Goal: Task Accomplishment & Management: Manage account settings

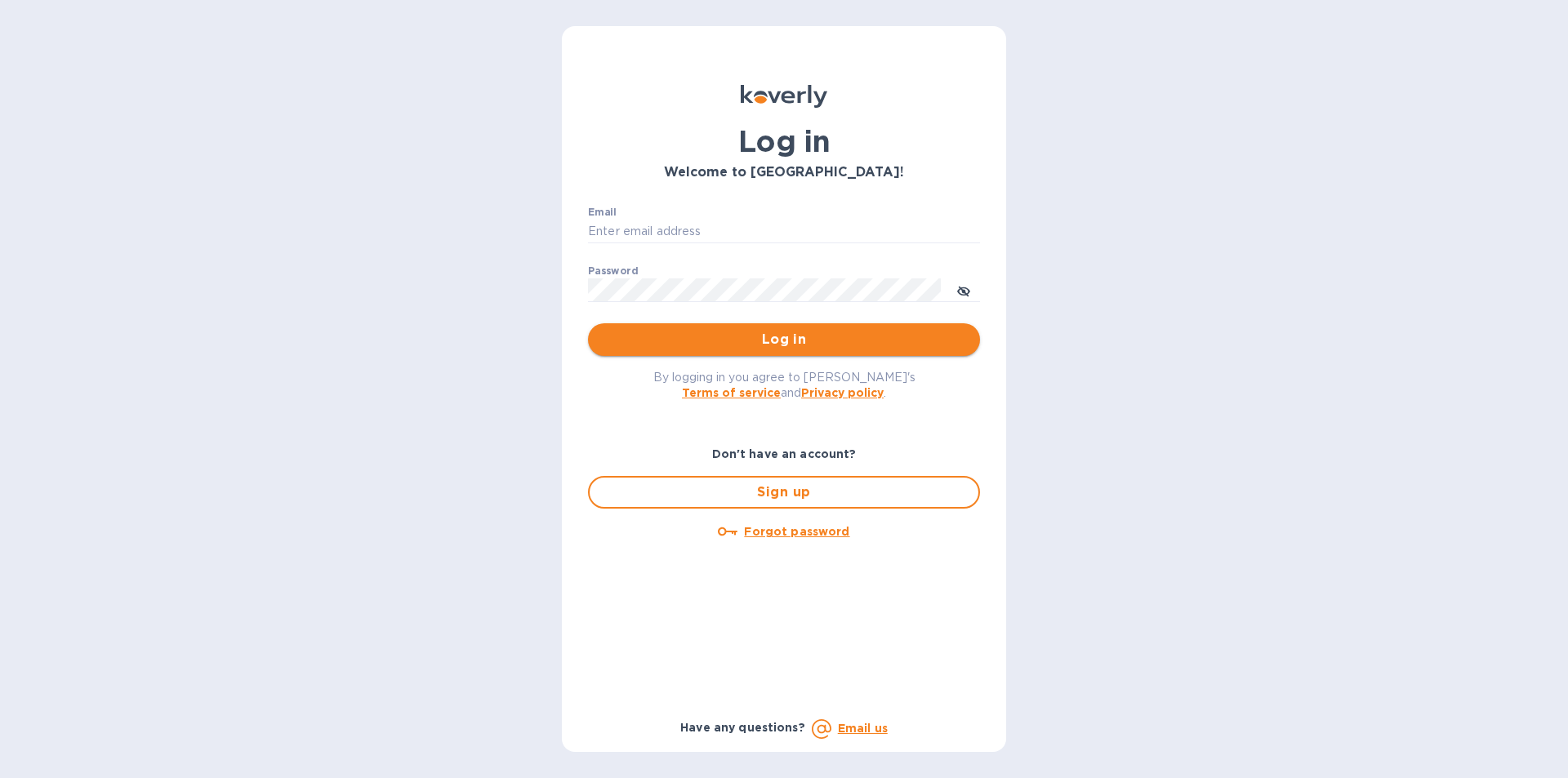
type input "matthew@mayfairliquors.com"
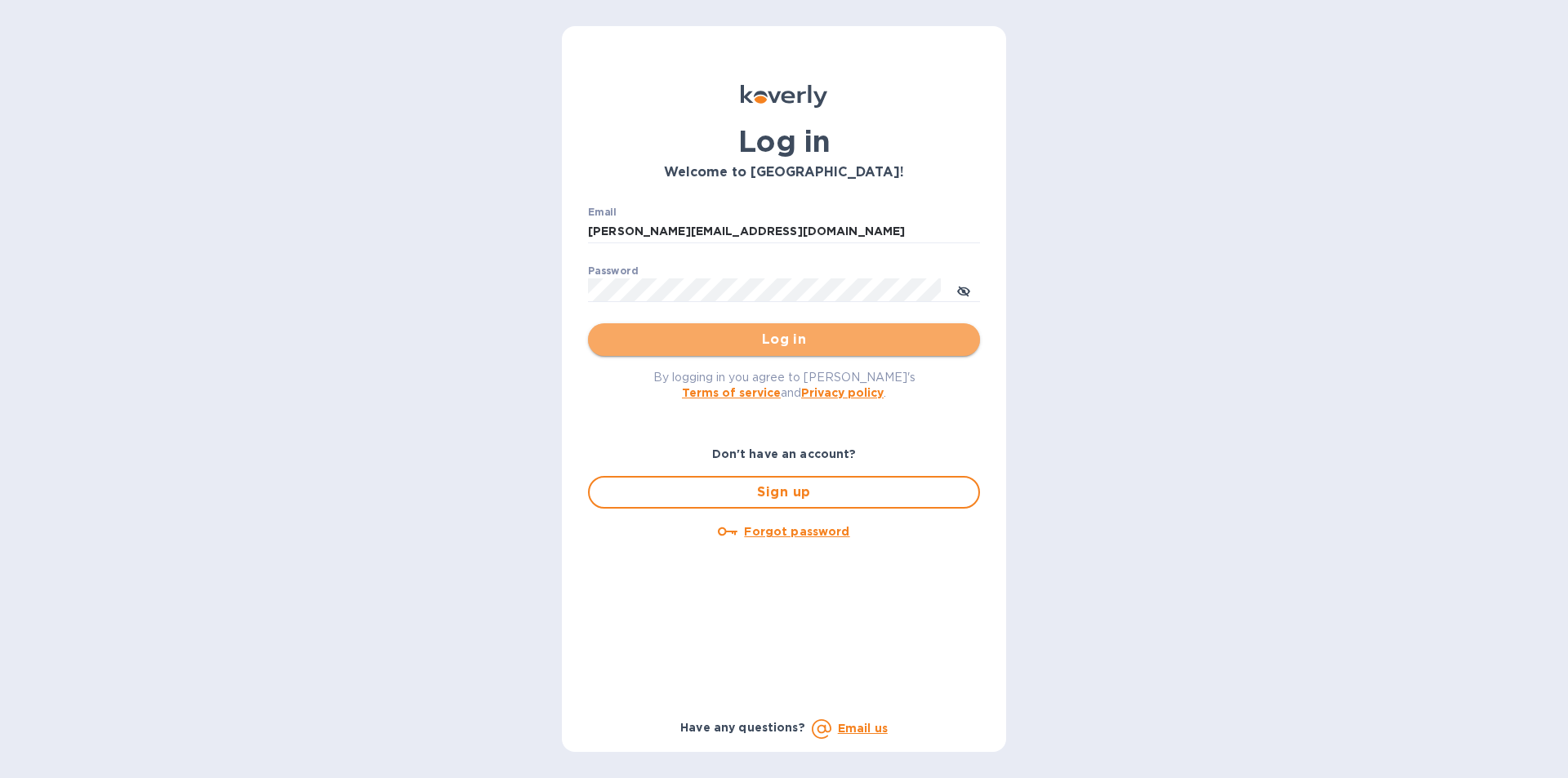
click at [750, 338] on span "Log in" at bounding box center [784, 340] width 366 height 20
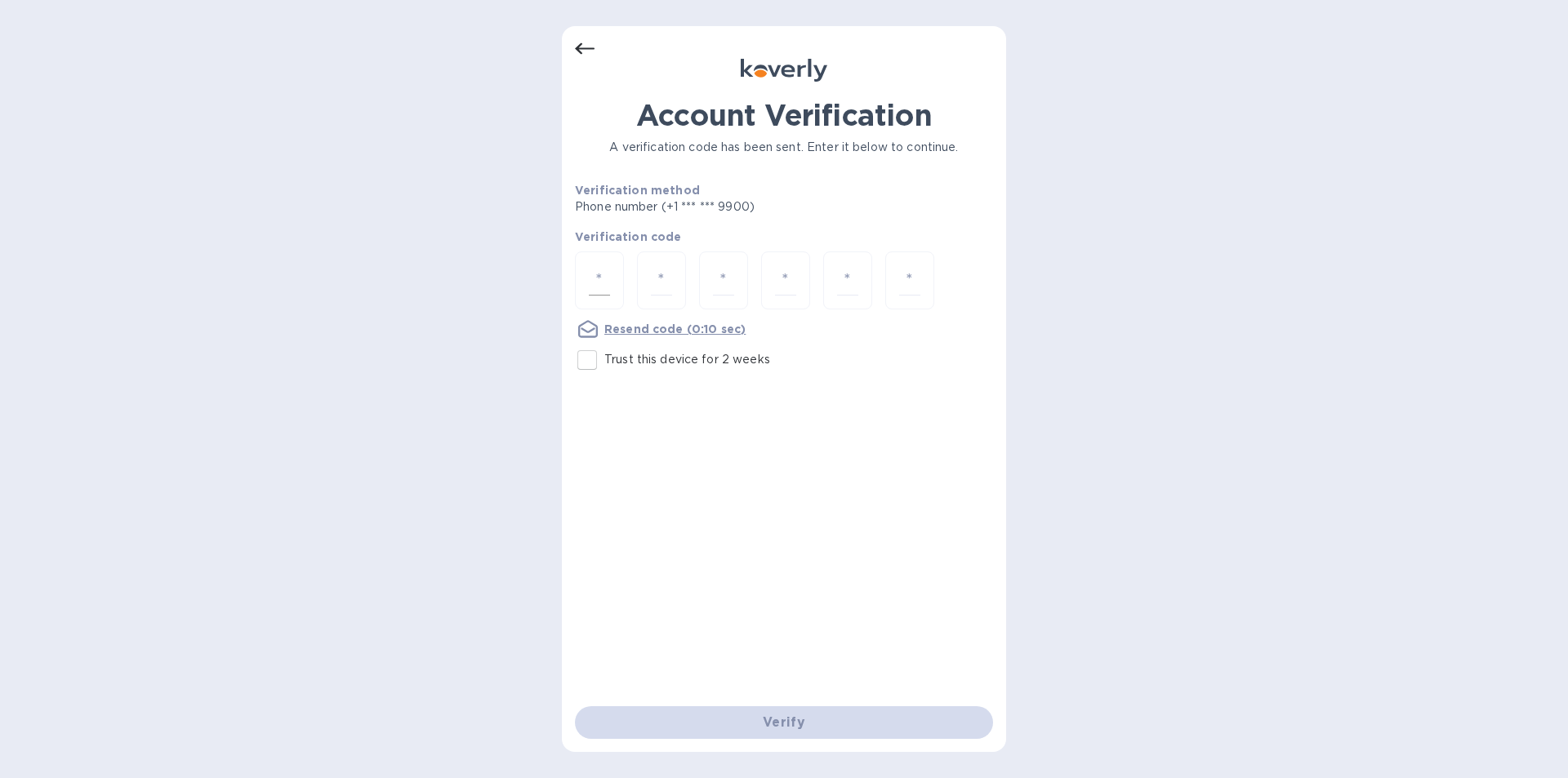
click at [592, 269] on input "number" at bounding box center [600, 280] width 22 height 31
type input "9"
type input "8"
type input "5"
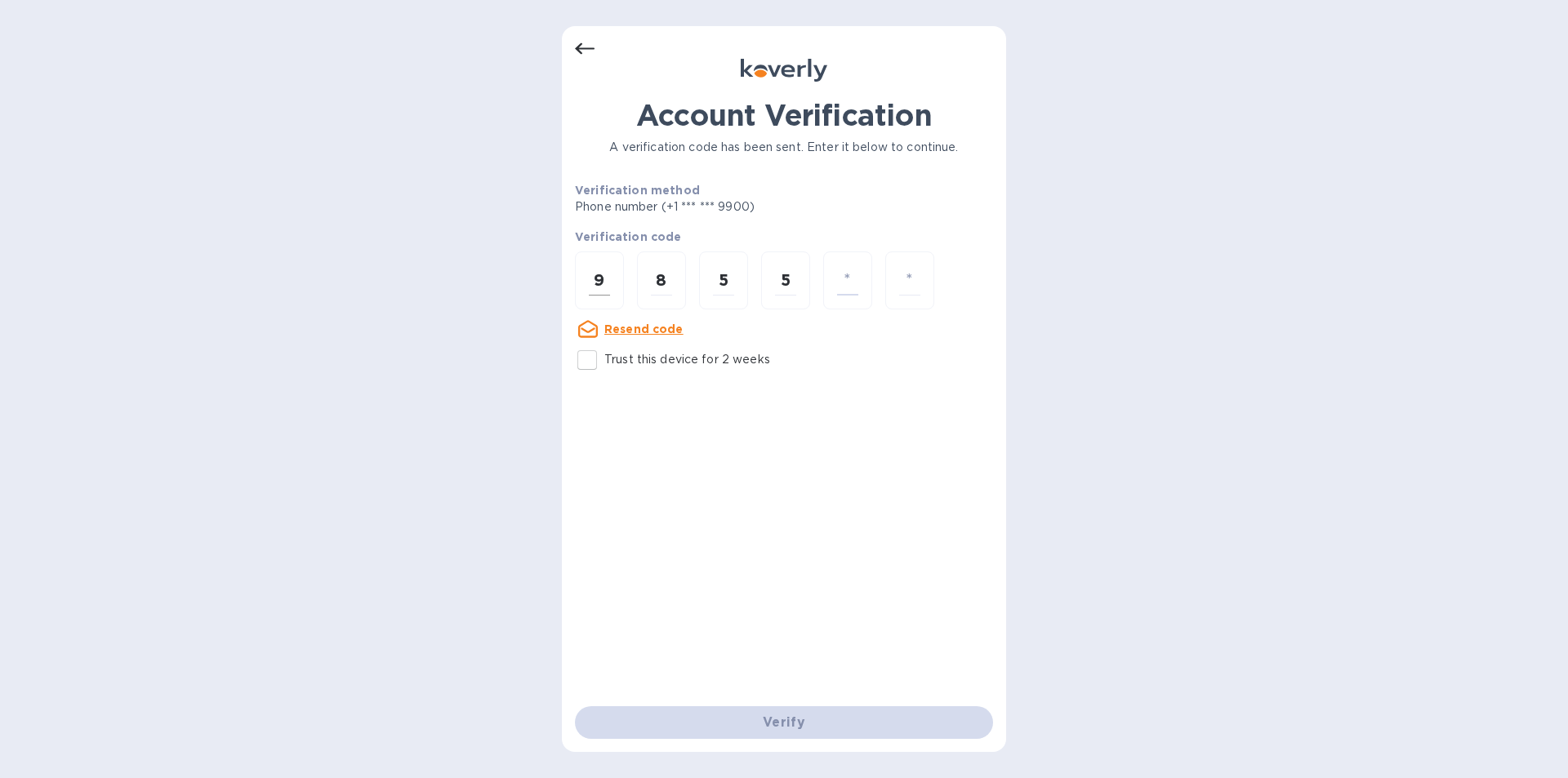
type input "3"
type input "7"
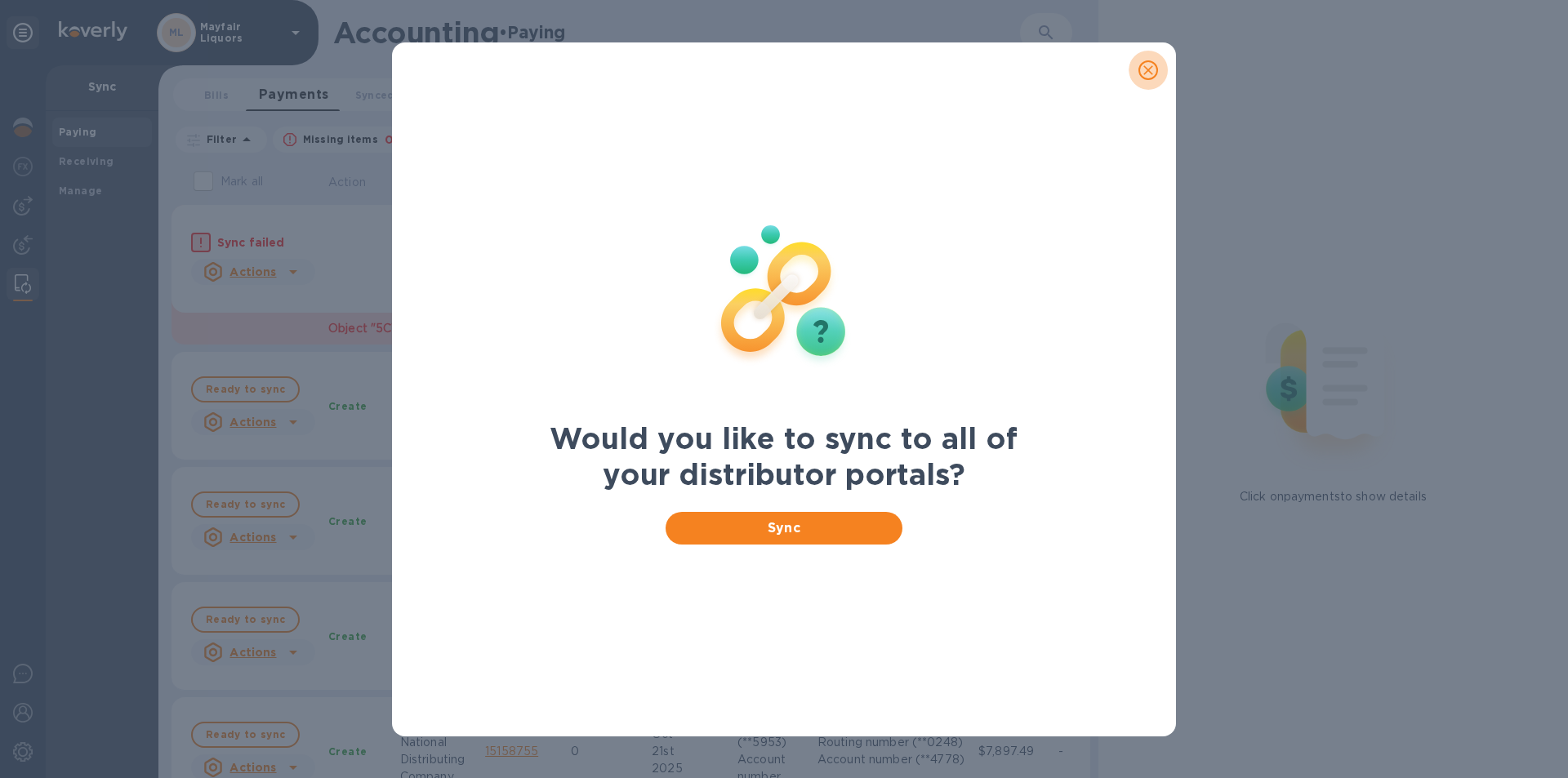
click at [1153, 75] on icon "close" at bounding box center [1148, 70] width 16 height 16
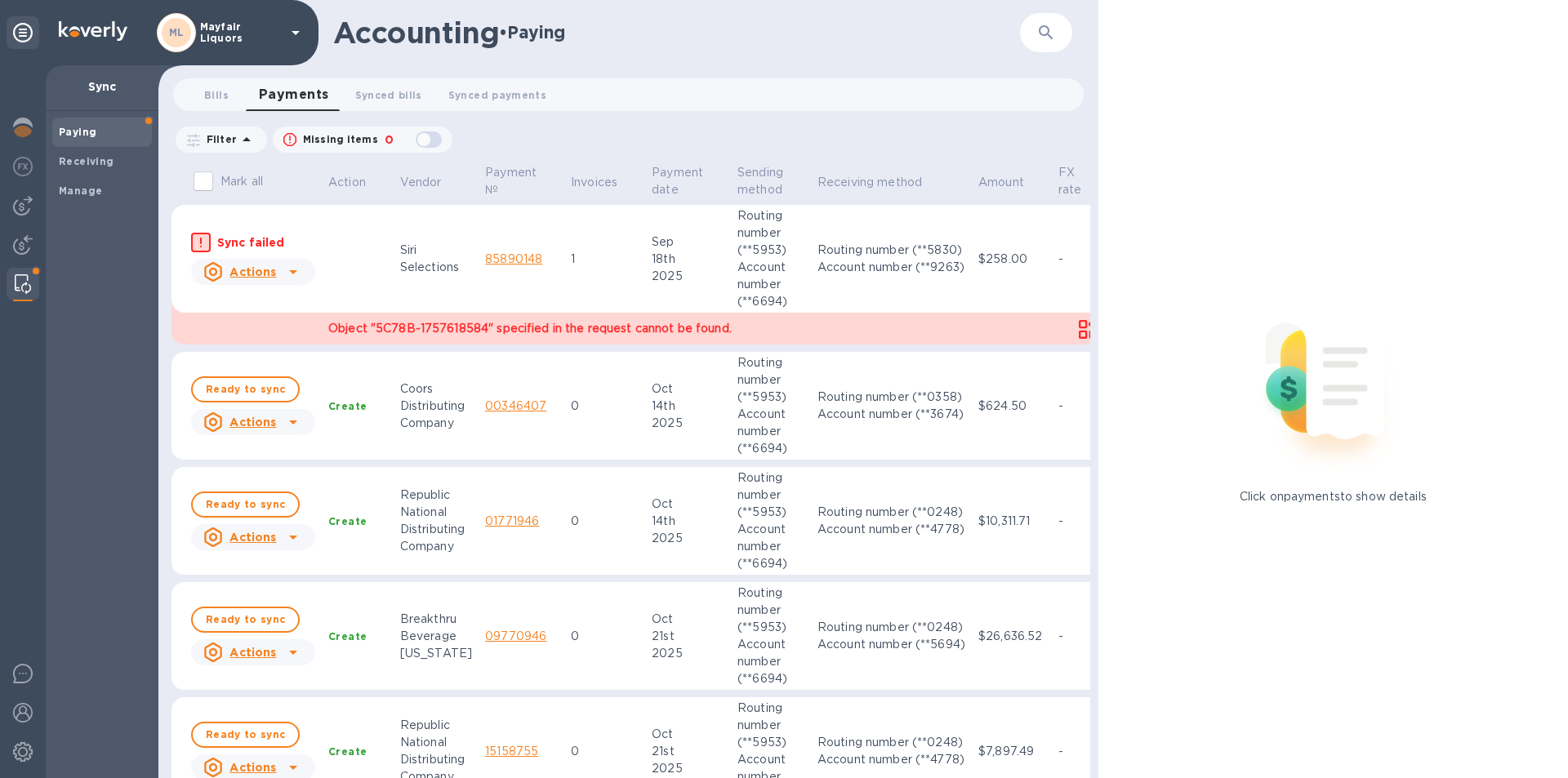
click at [209, 179] on input "Mark all" at bounding box center [203, 181] width 34 height 34
checkbox input "true"
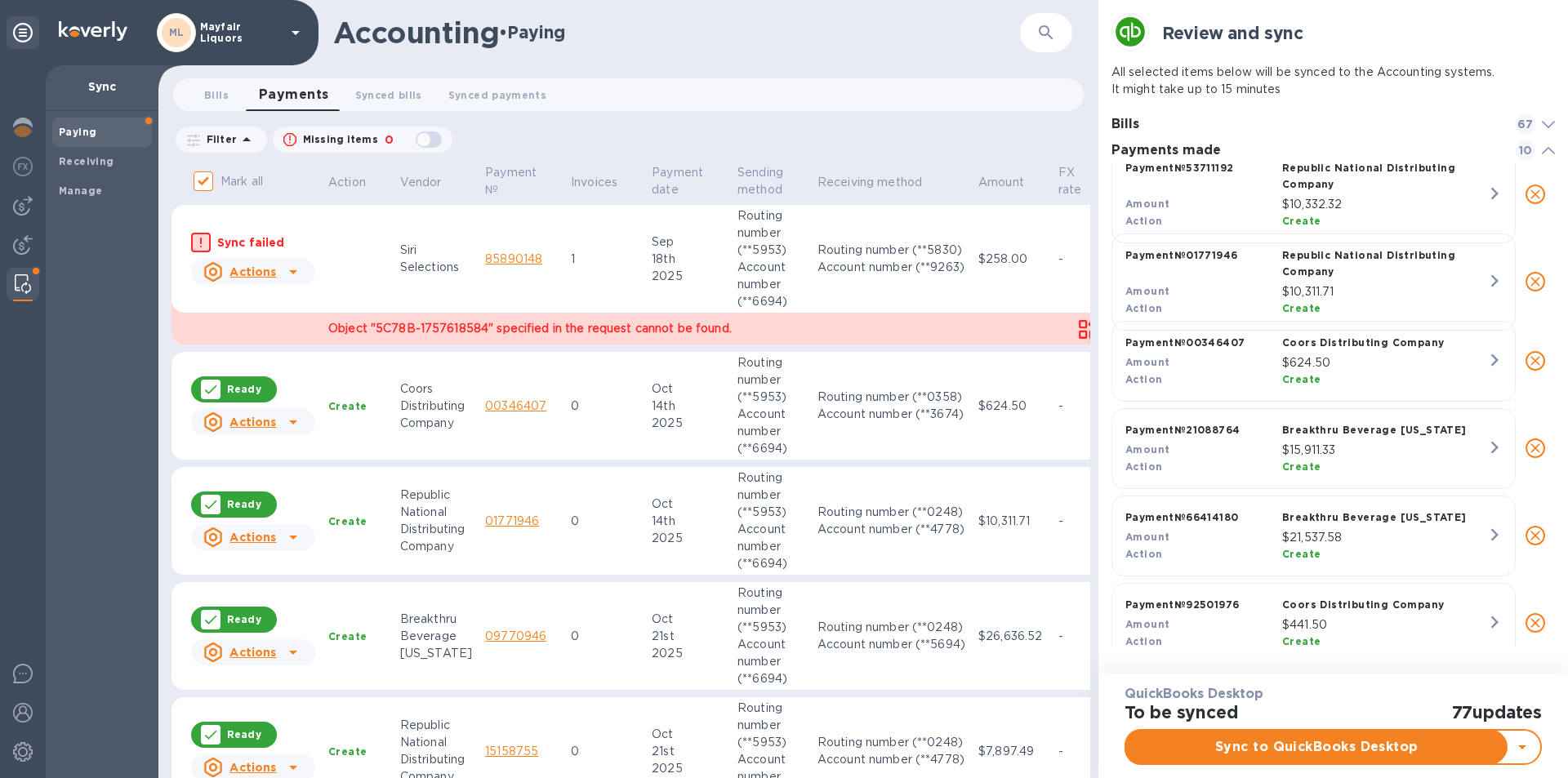
scroll to position [383, 0]
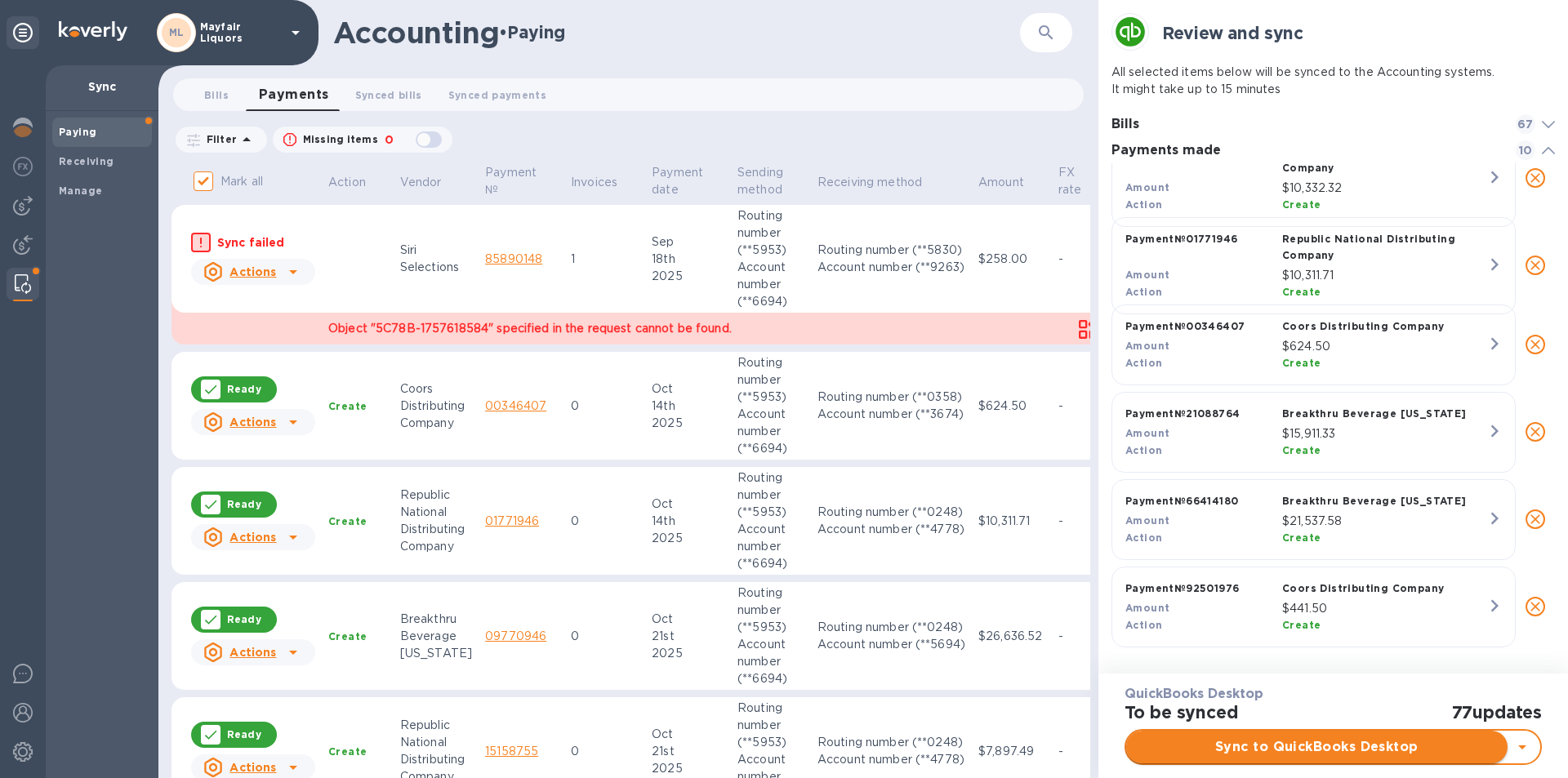
click at [1301, 746] on span "Sync to QuickBooks Desktop" at bounding box center [1316, 747] width 355 height 20
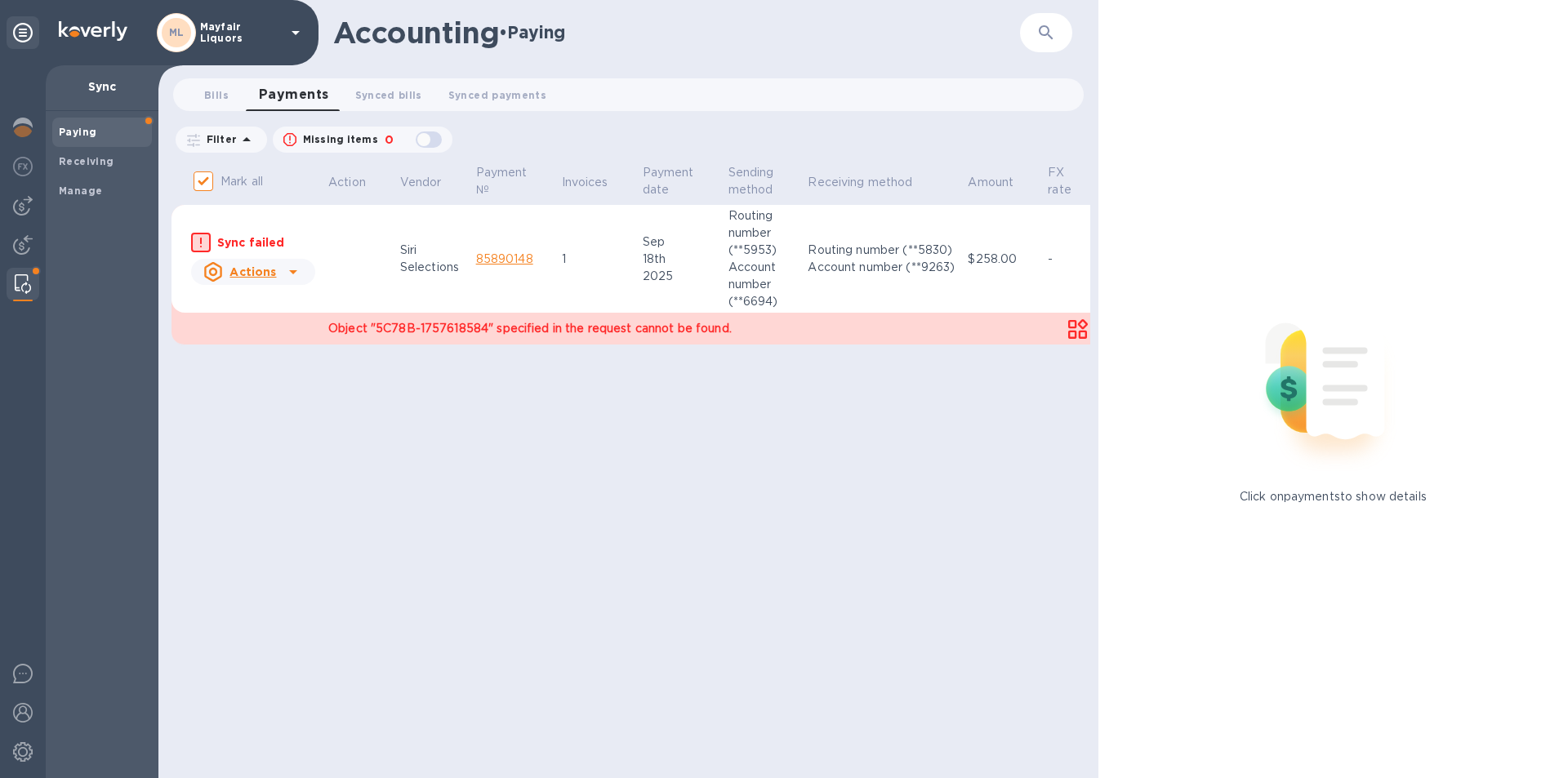
click at [283, 270] on icon at bounding box center [293, 272] width 20 height 20
click at [290, 338] on b "Mark as synced" at bounding box center [313, 338] width 91 height 13
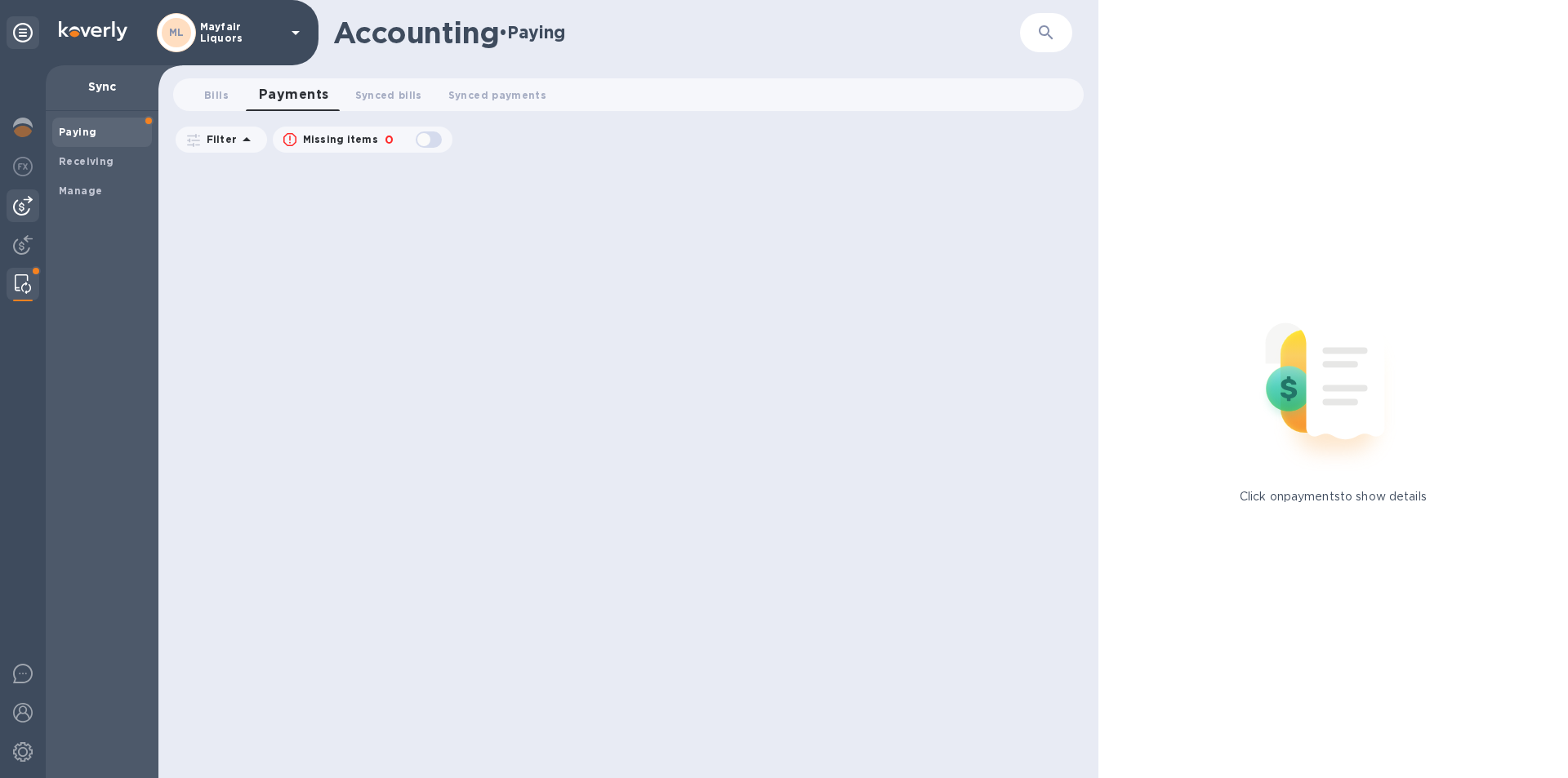
click at [20, 211] on img at bounding box center [23, 206] width 20 height 20
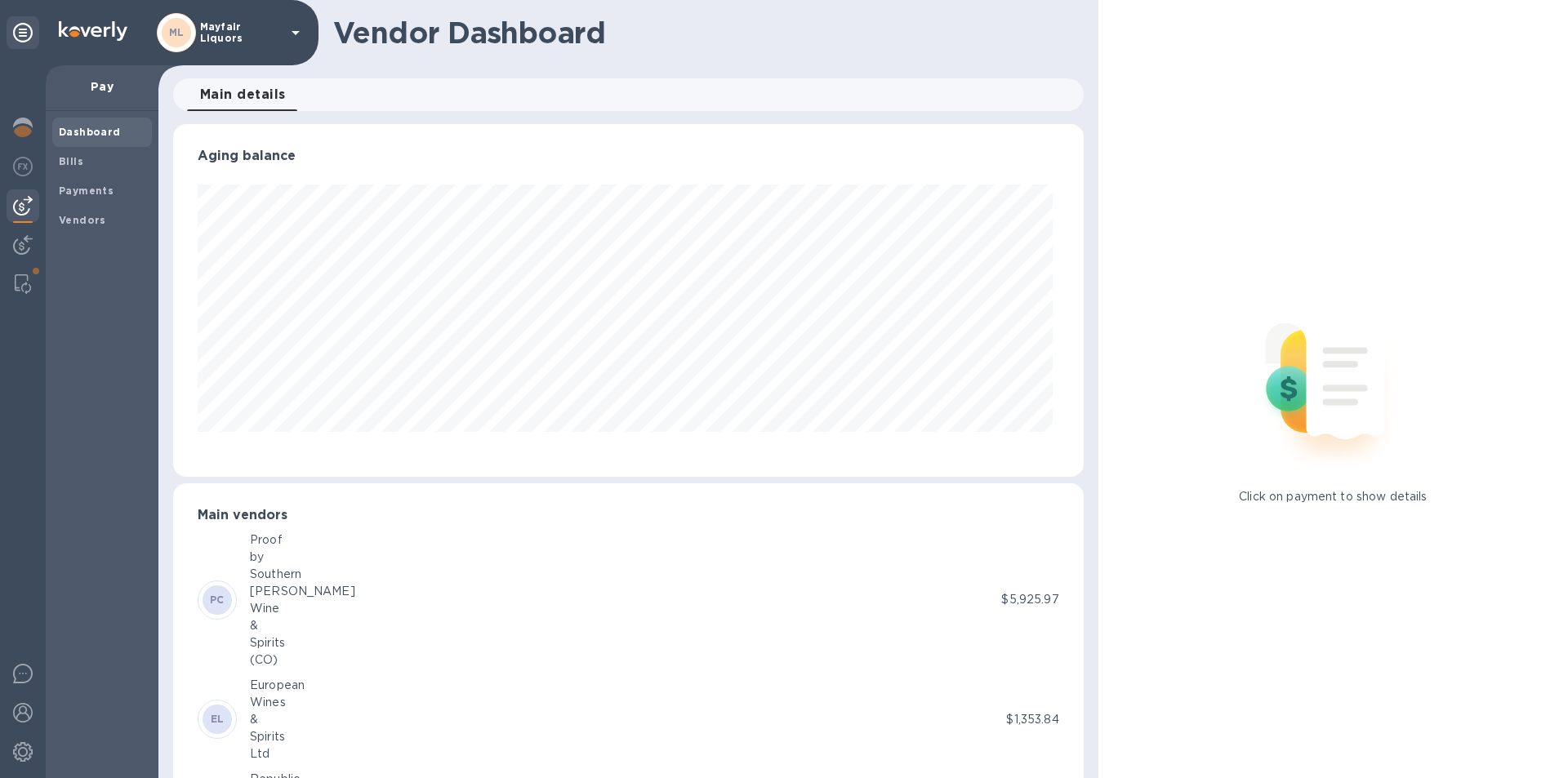
scroll to position [352, 903]
click at [76, 160] on b "Bills" at bounding box center [70, 161] width 24 height 13
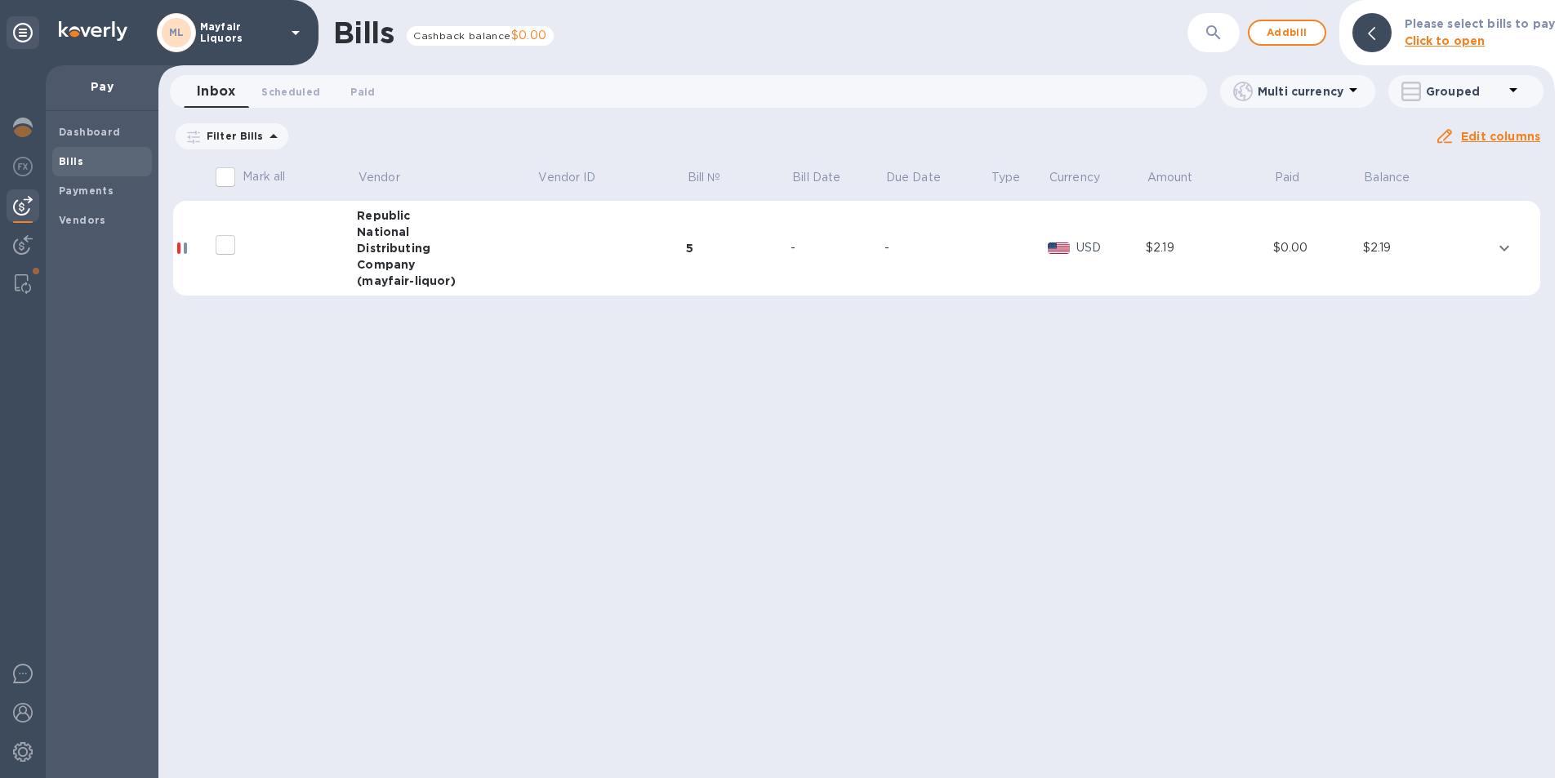
click at [1500, 29] on b "Please select bills to pay" at bounding box center [1480, 23] width 151 height 13
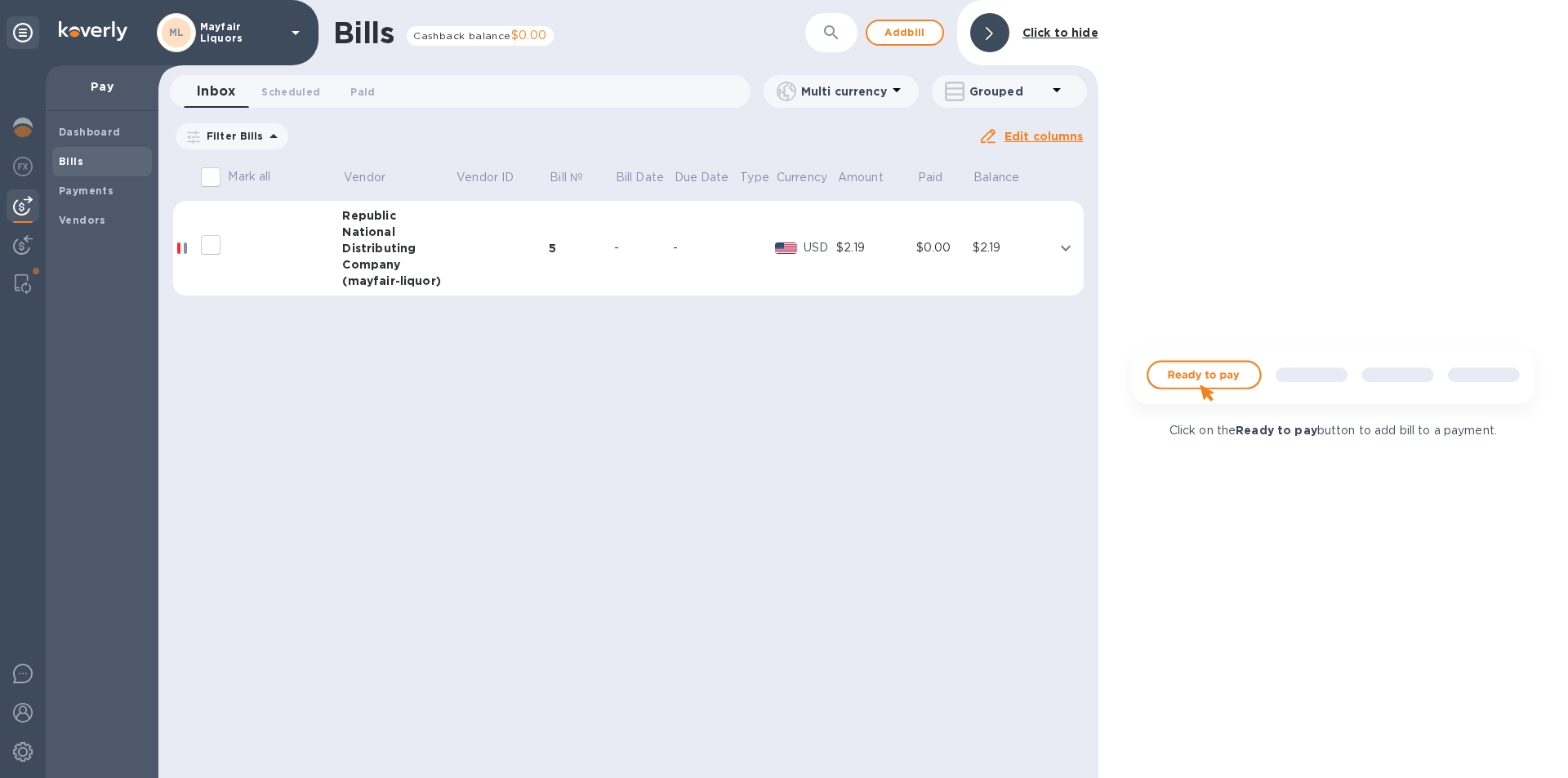
click at [990, 34] on icon at bounding box center [989, 33] width 7 height 13
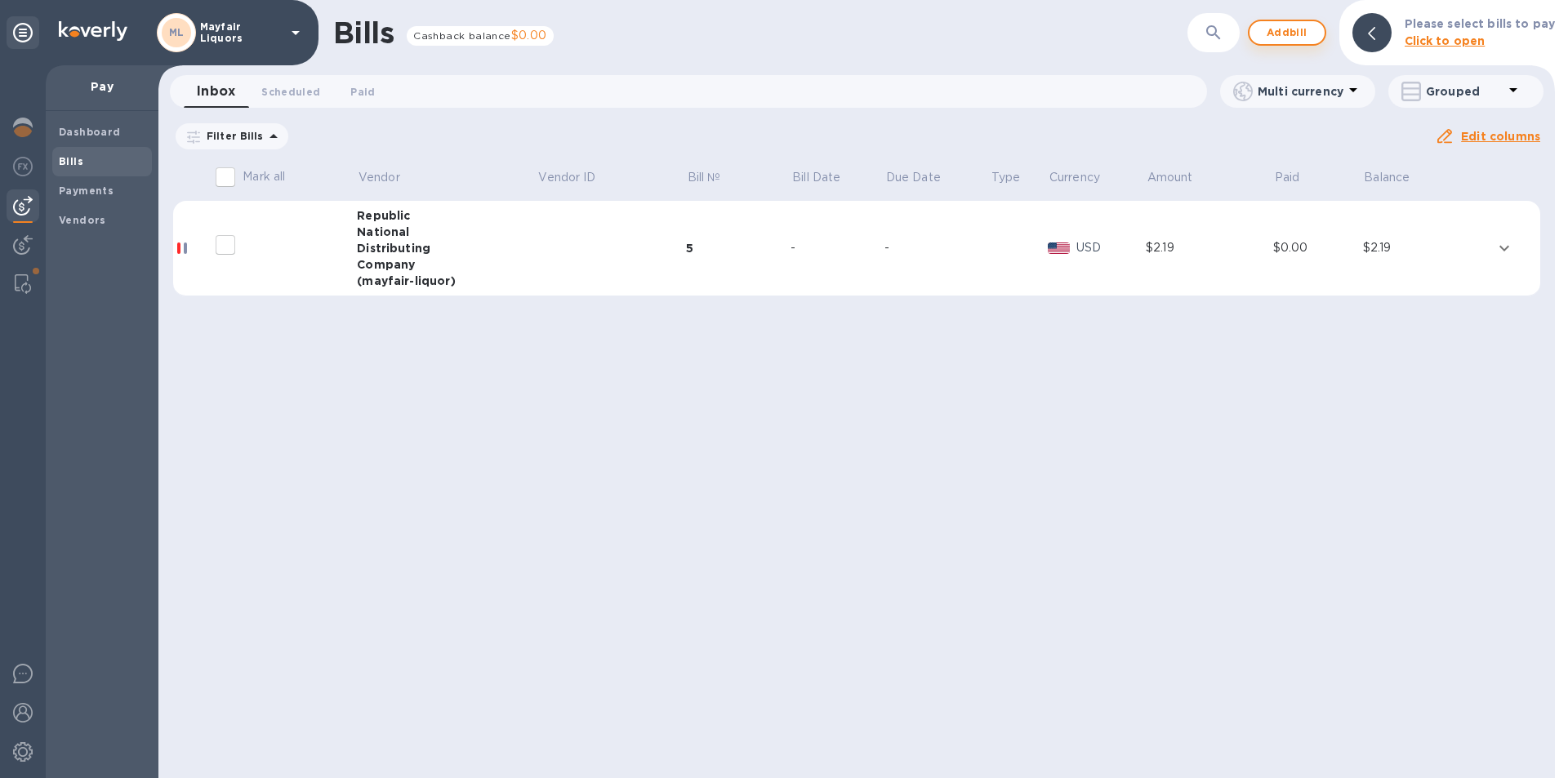
click at [1291, 32] on span "Add bill" at bounding box center [1287, 32] width 49 height 20
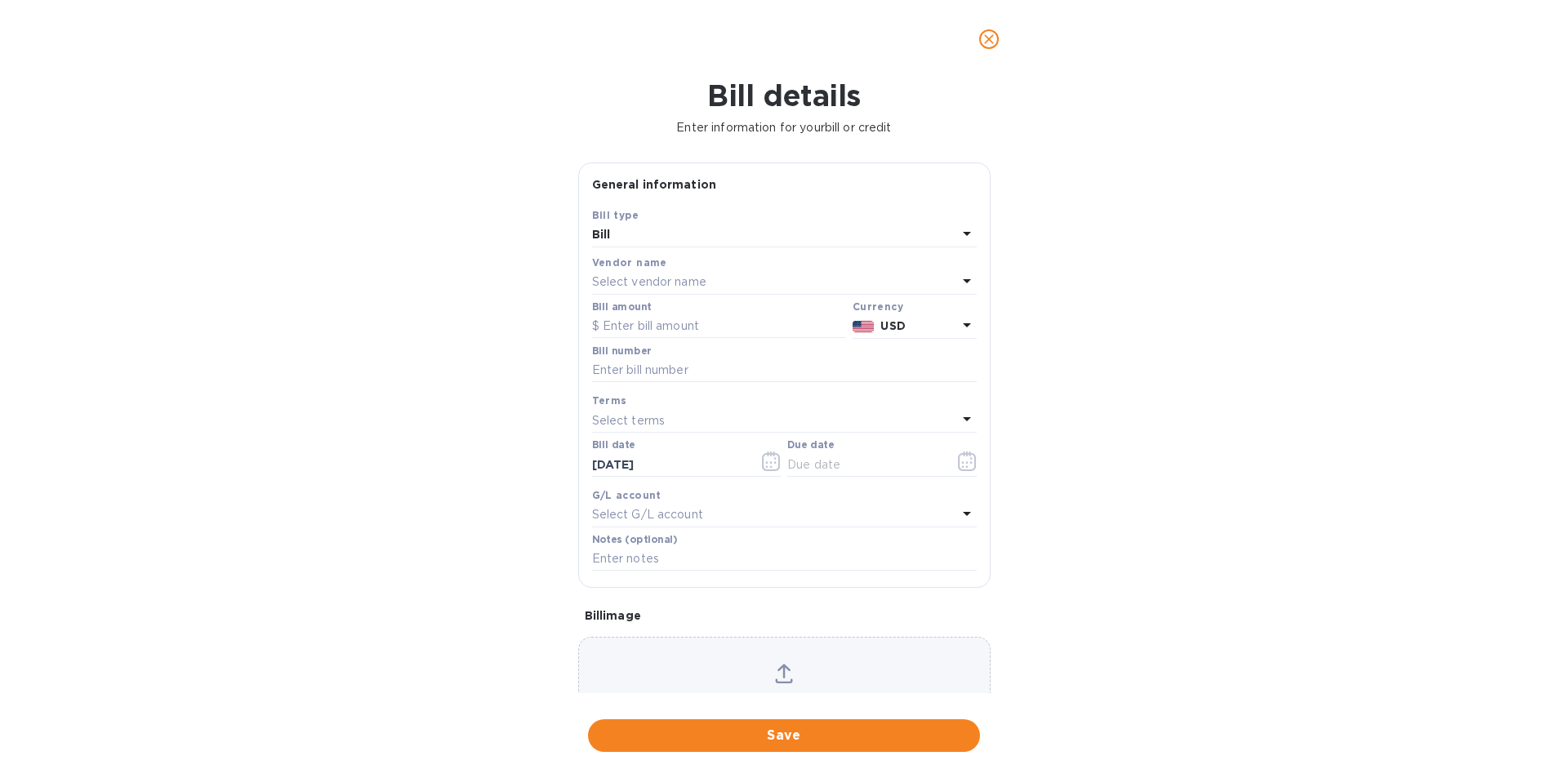
click at [691, 280] on p "Select vendor name" at bounding box center [649, 281] width 115 height 17
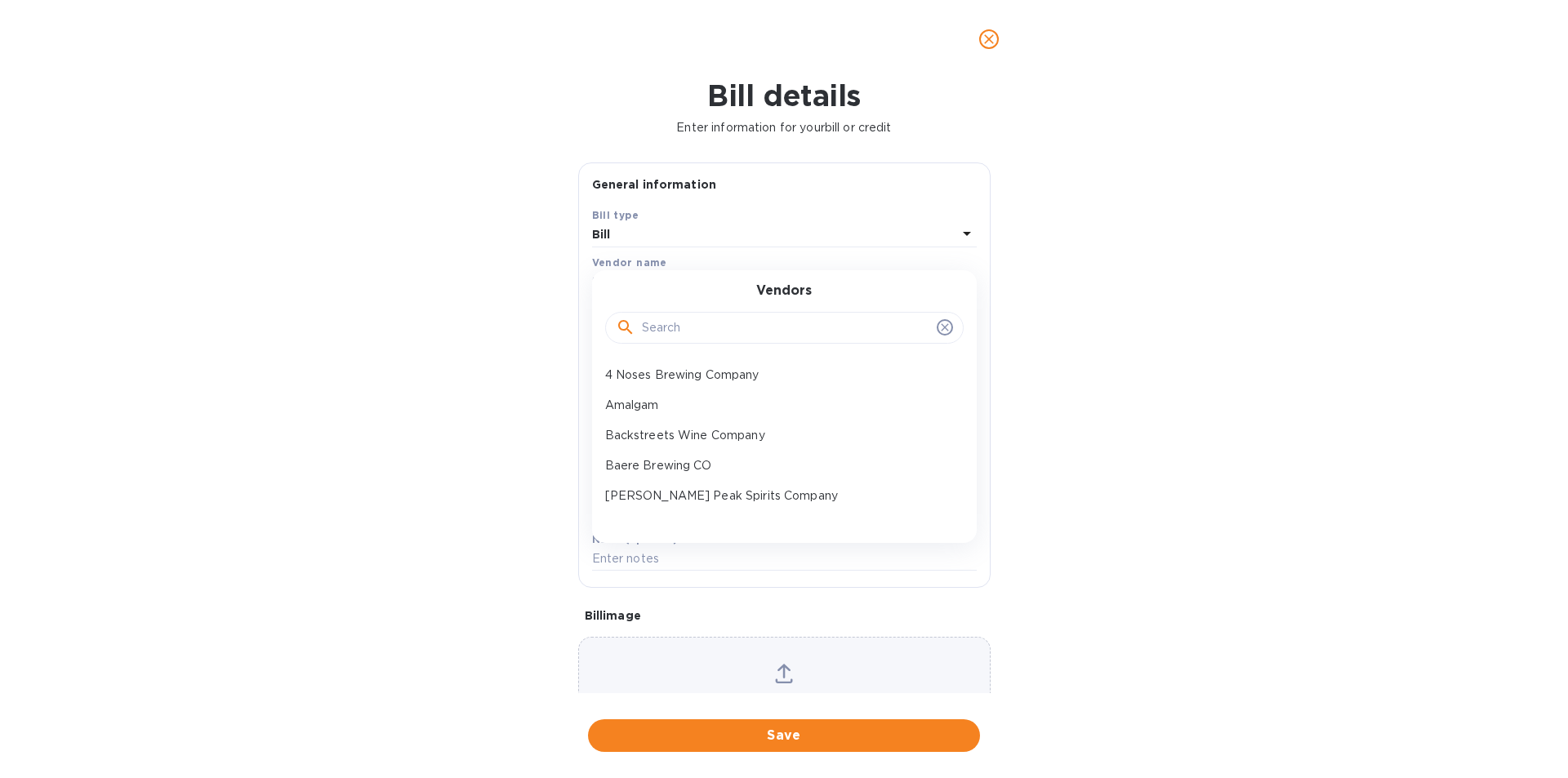
click at [707, 333] on input "text" at bounding box center [786, 327] width 289 height 24
type input "siri"
click at [682, 367] on p "Siri Selections" at bounding box center [777, 375] width 345 height 17
type input "[DATE]"
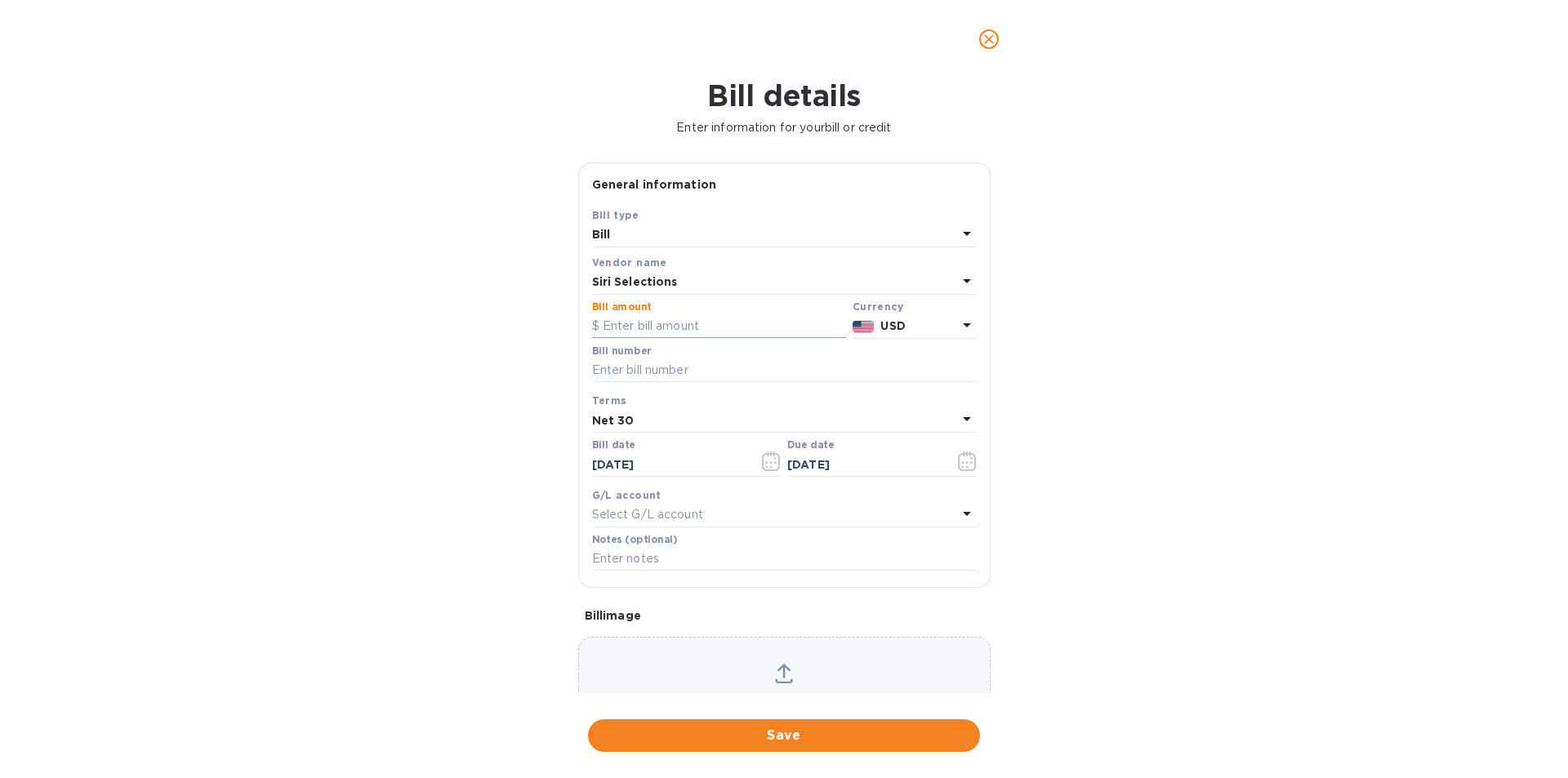
click at [682, 322] on input "text" at bounding box center [720, 326] width 254 height 24
type input "630.00"
type input "l"
type input "Lost checks - 341 & 353"
click at [764, 464] on icon "button" at bounding box center [771, 462] width 19 height 20
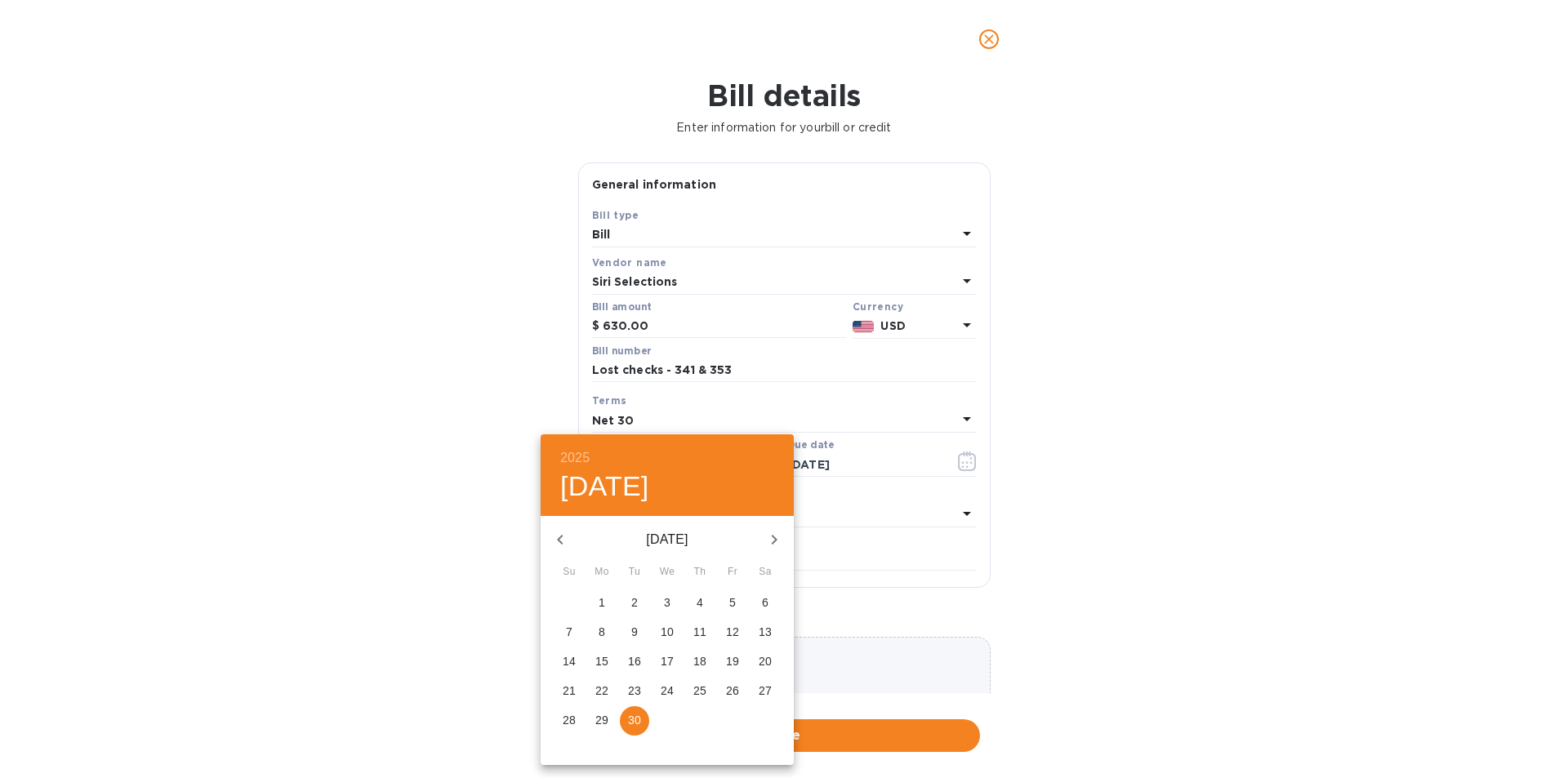
click at [563, 538] on icon "button" at bounding box center [560, 540] width 20 height 20
click at [567, 747] on p "31" at bounding box center [569, 749] width 13 height 16
type input "[DATE]"
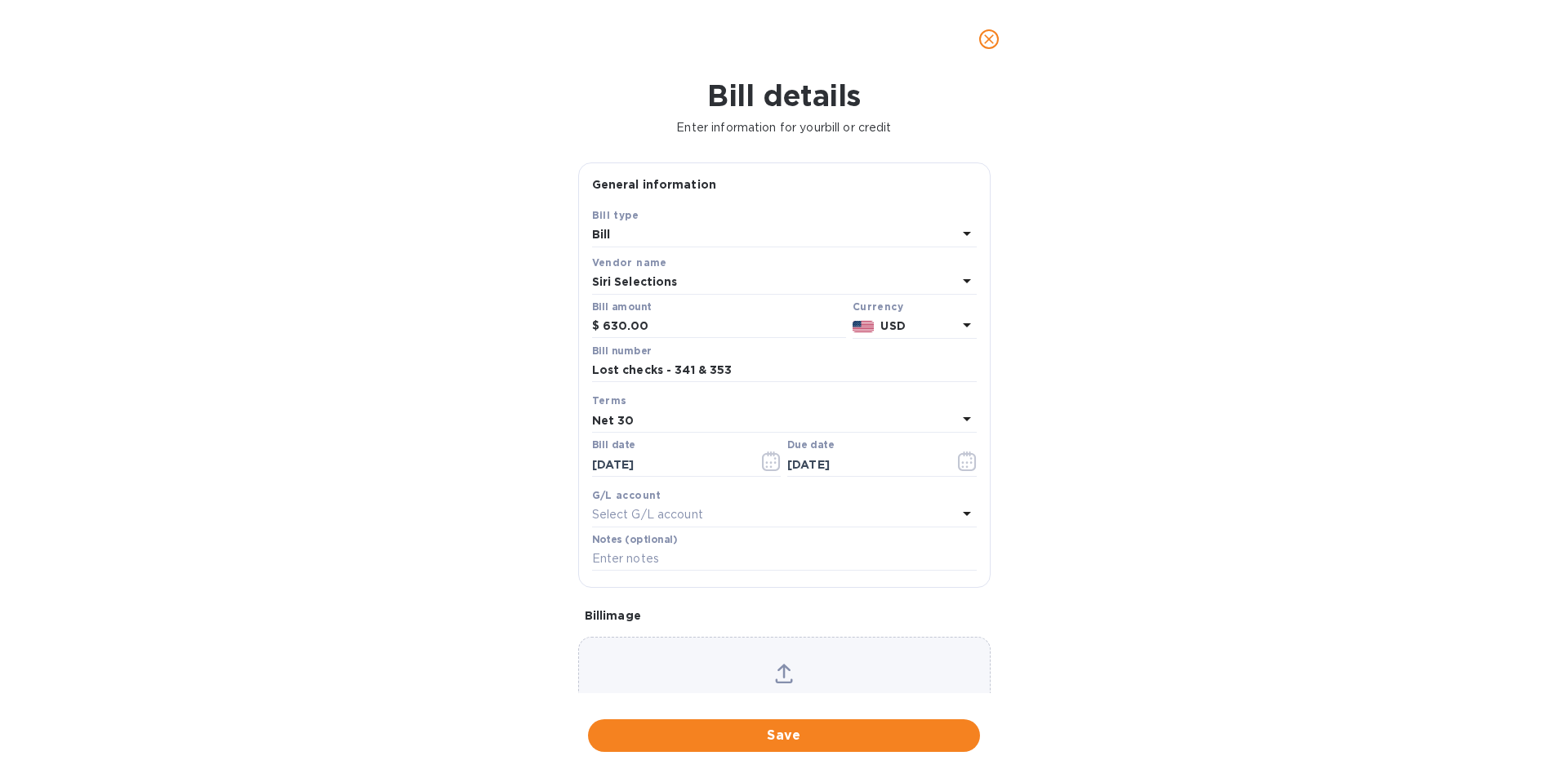
click at [644, 416] on div "Net 30" at bounding box center [775, 420] width 365 height 23
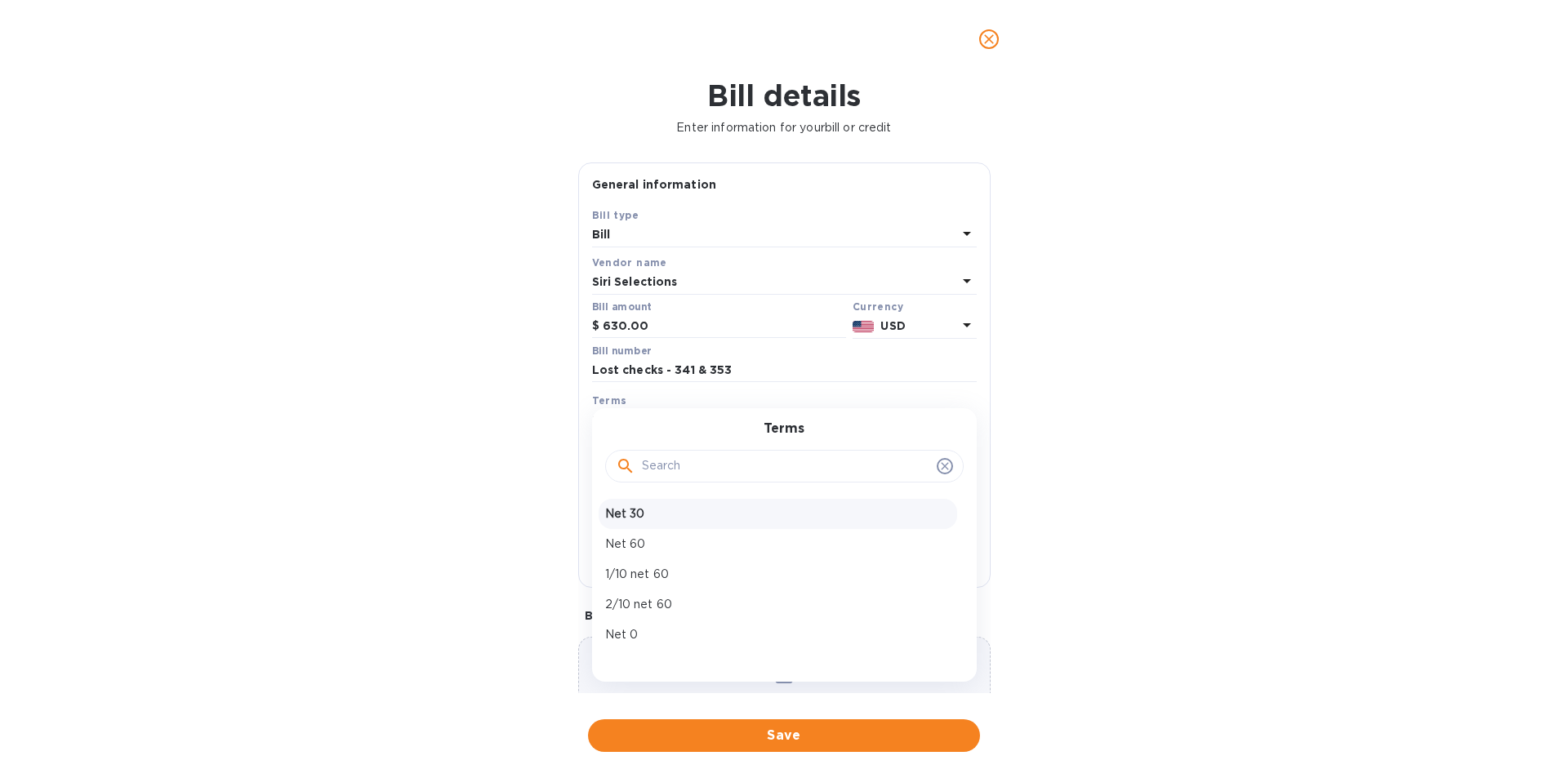
click at [636, 508] on p "Net 30" at bounding box center [777, 514] width 345 height 17
type input "[DATE]"
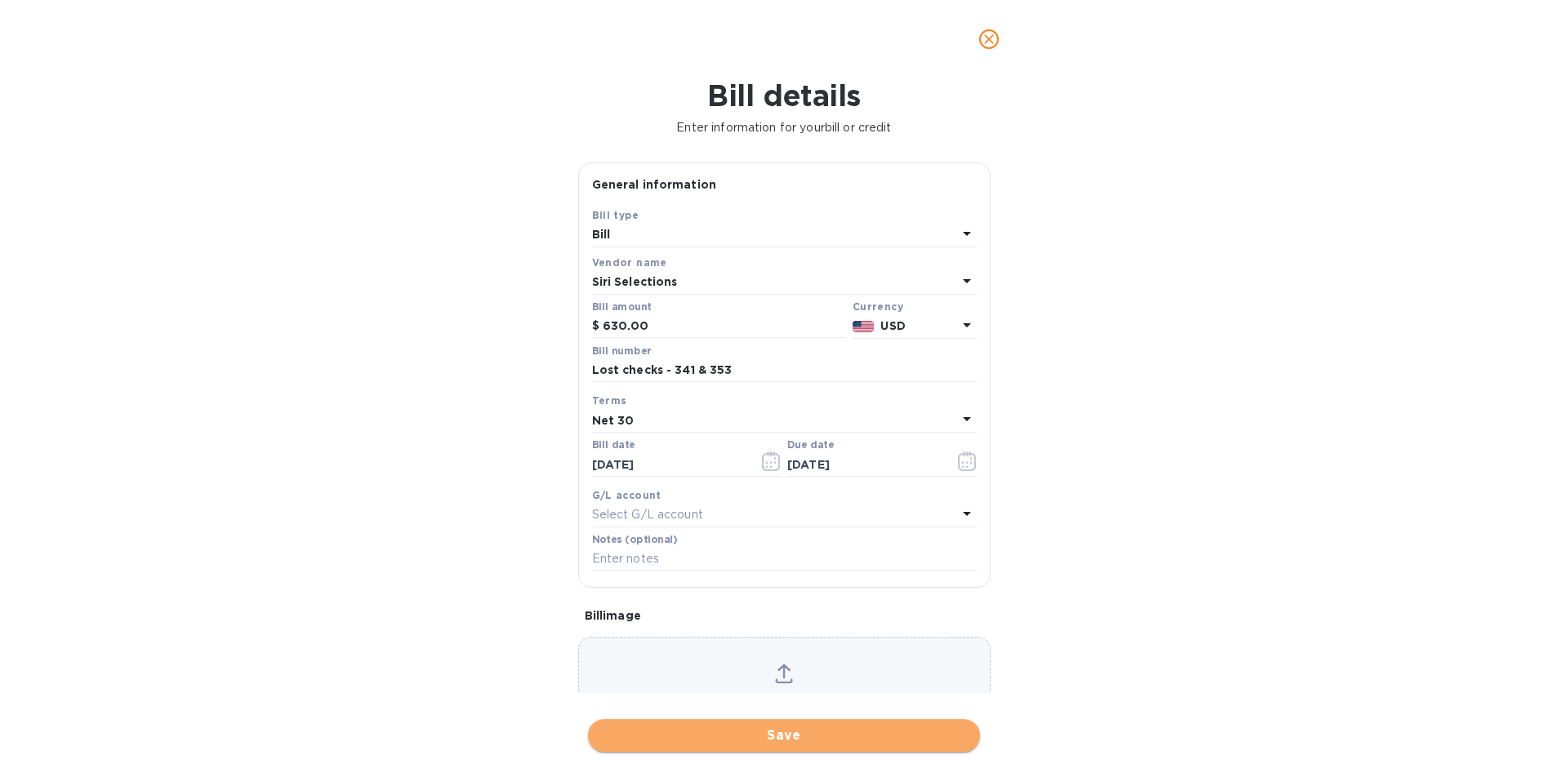
click at [802, 735] on span "Save" at bounding box center [784, 736] width 366 height 20
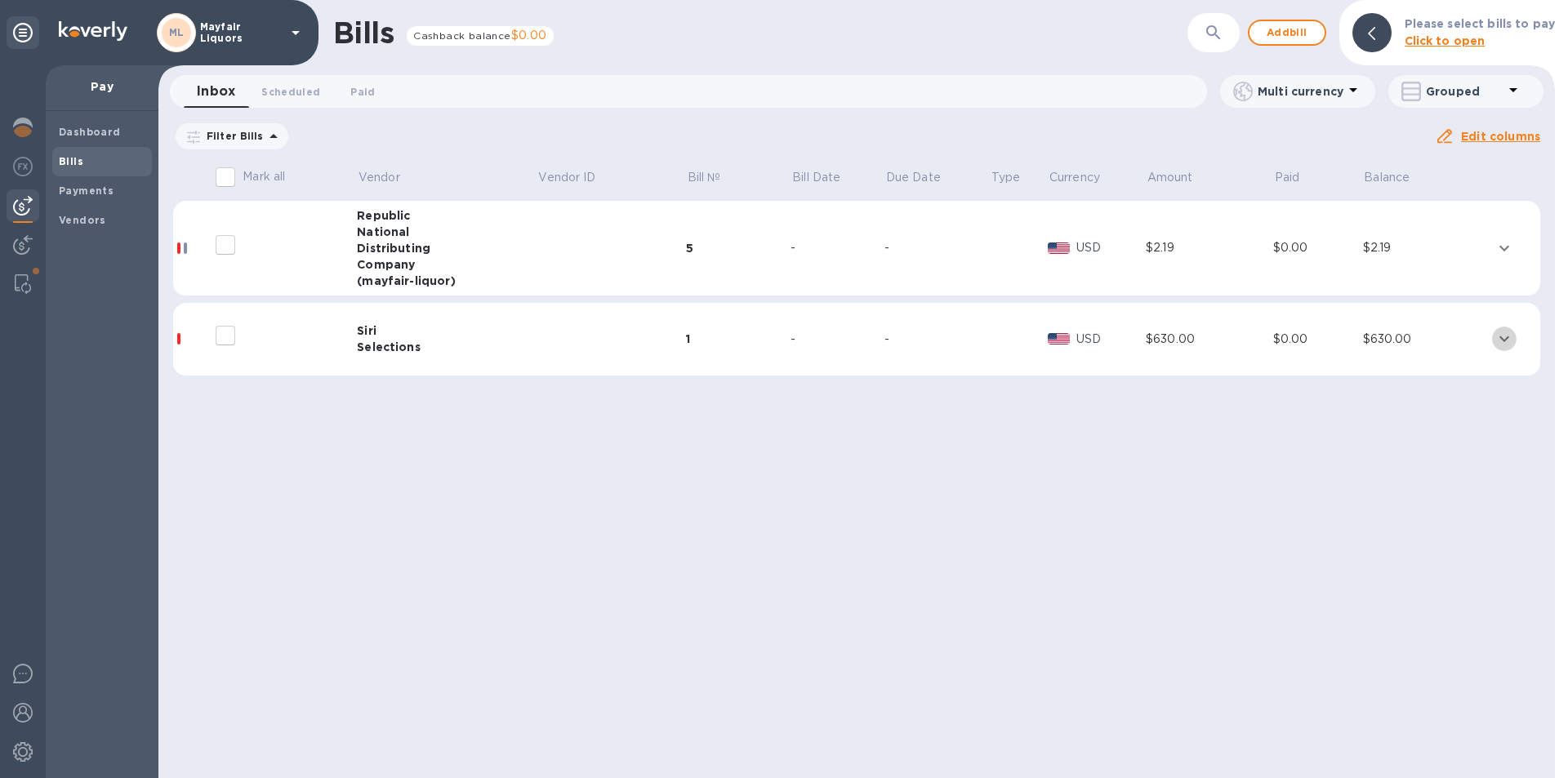
click at [1499, 339] on icon "expand row" at bounding box center [1504, 339] width 20 height 20
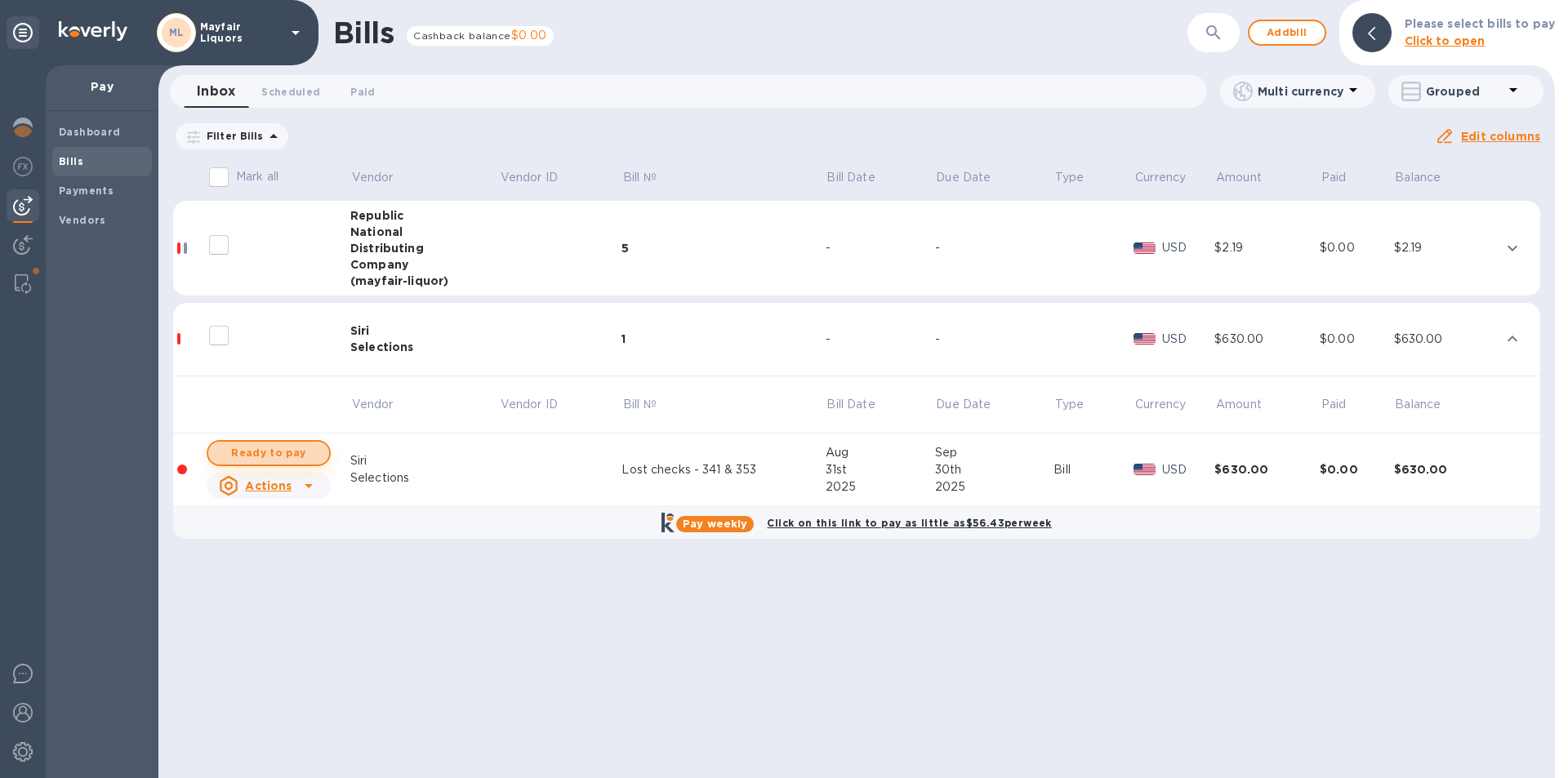
click at [298, 446] on span "Ready to pay" at bounding box center [268, 453] width 95 height 20
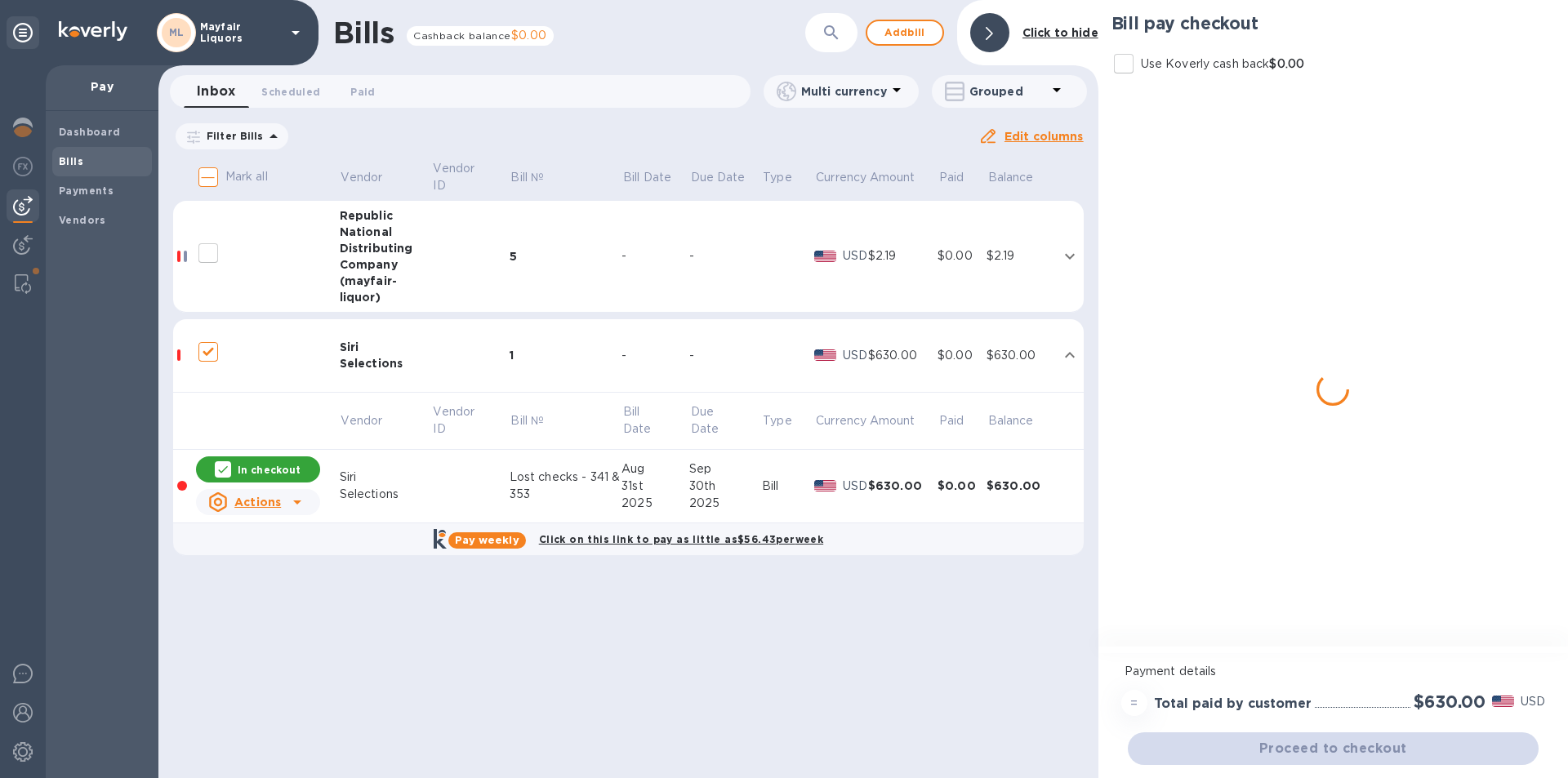
checkbox input "true"
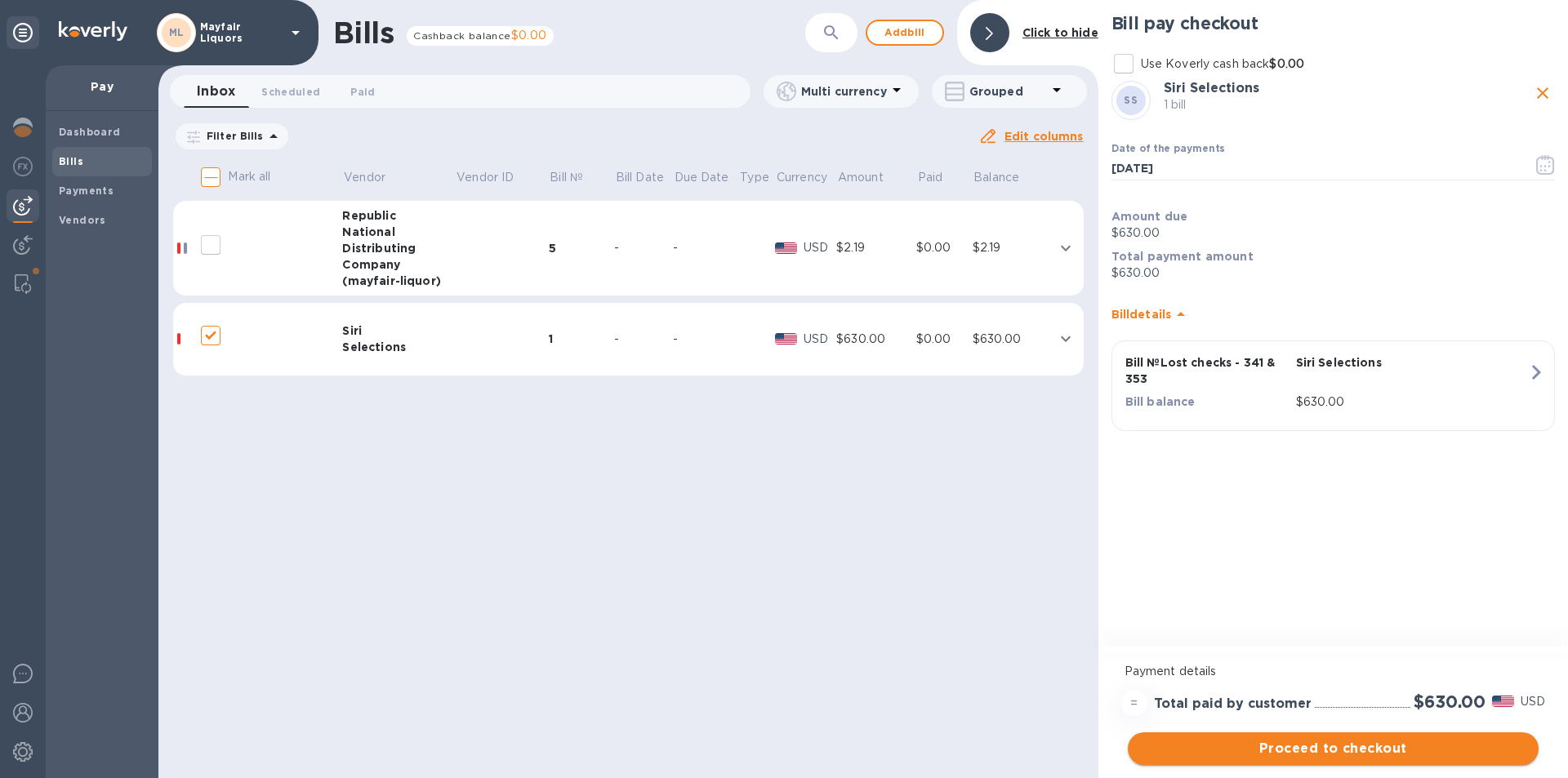
click at [1298, 752] on span "Proceed to checkout" at bounding box center [1333, 749] width 385 height 20
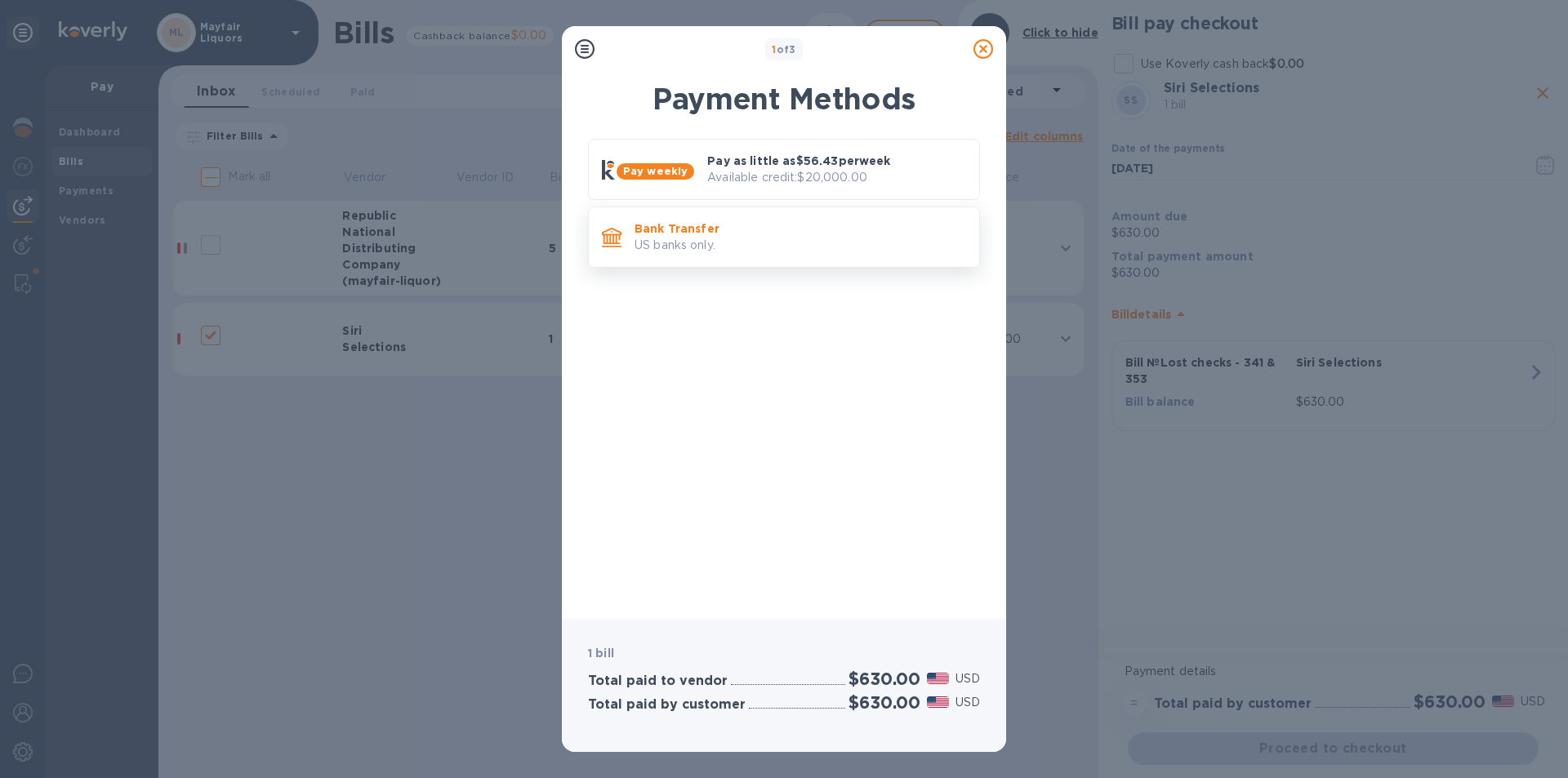
click at [793, 249] on p "US banks only." at bounding box center [801, 245] width 332 height 17
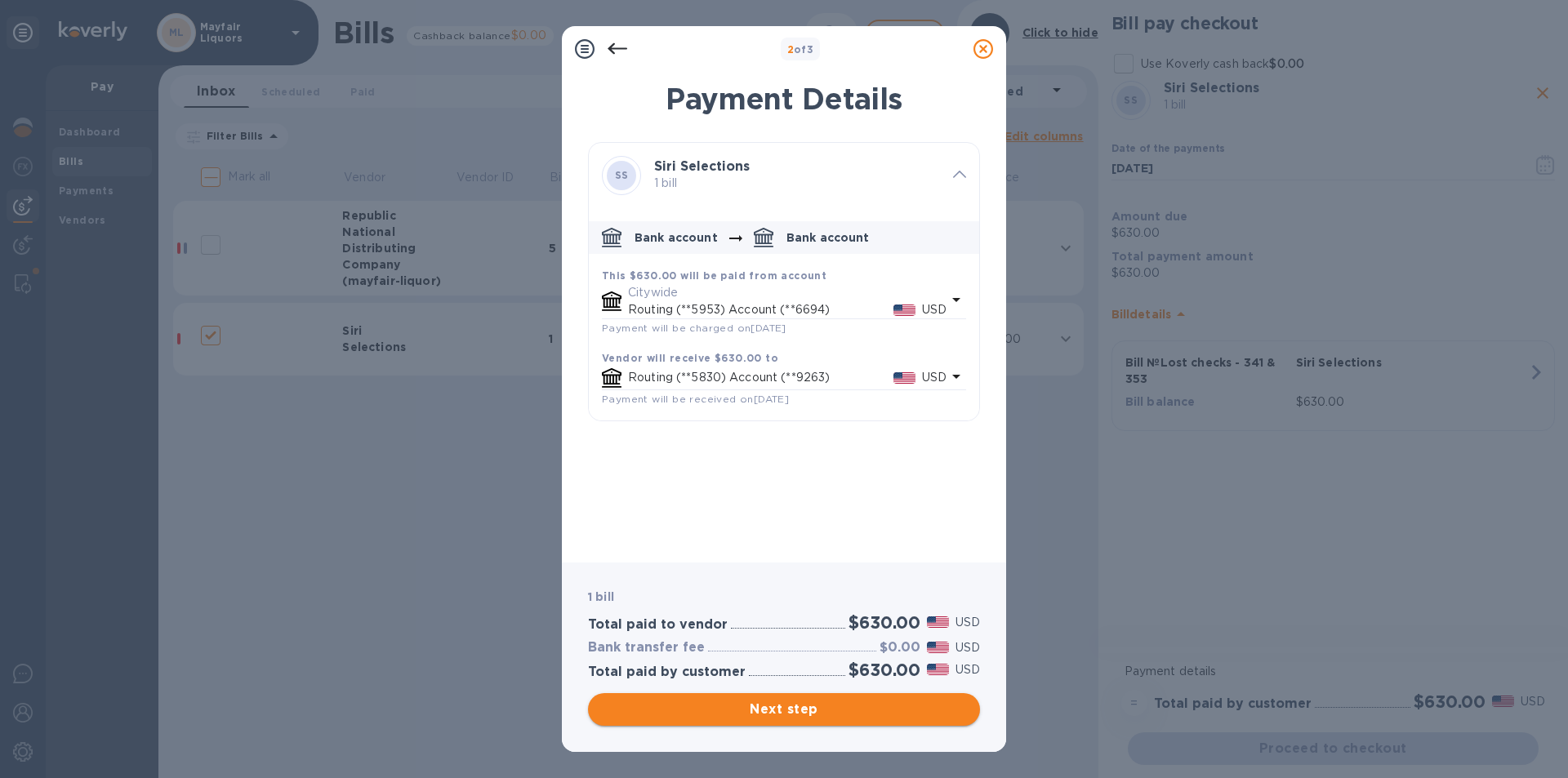
click at [799, 717] on span "Next step" at bounding box center [784, 709] width 366 height 20
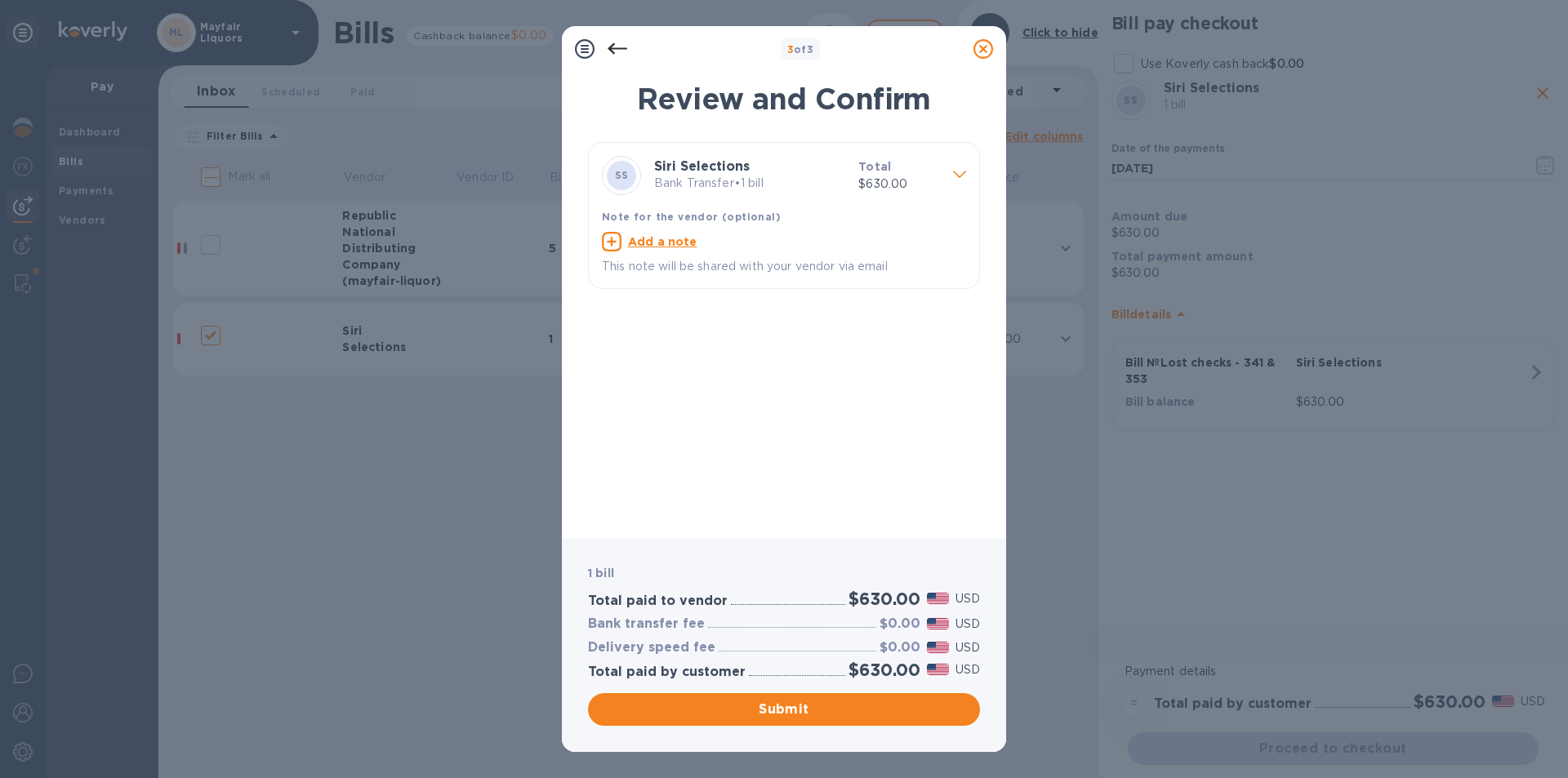
click at [617, 43] on icon at bounding box center [618, 49] width 20 height 20
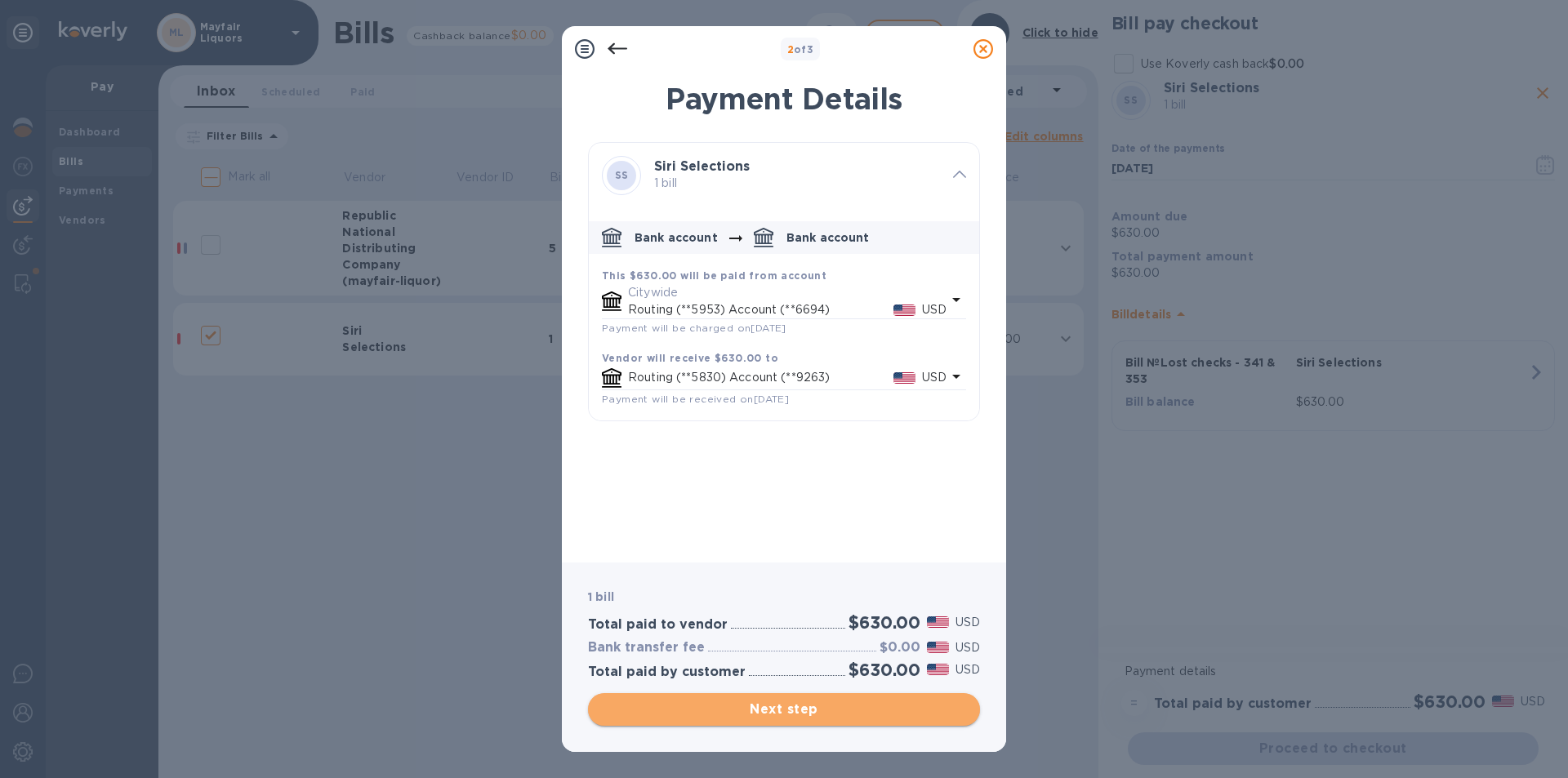
click at [783, 704] on span "Next step" at bounding box center [784, 709] width 366 height 20
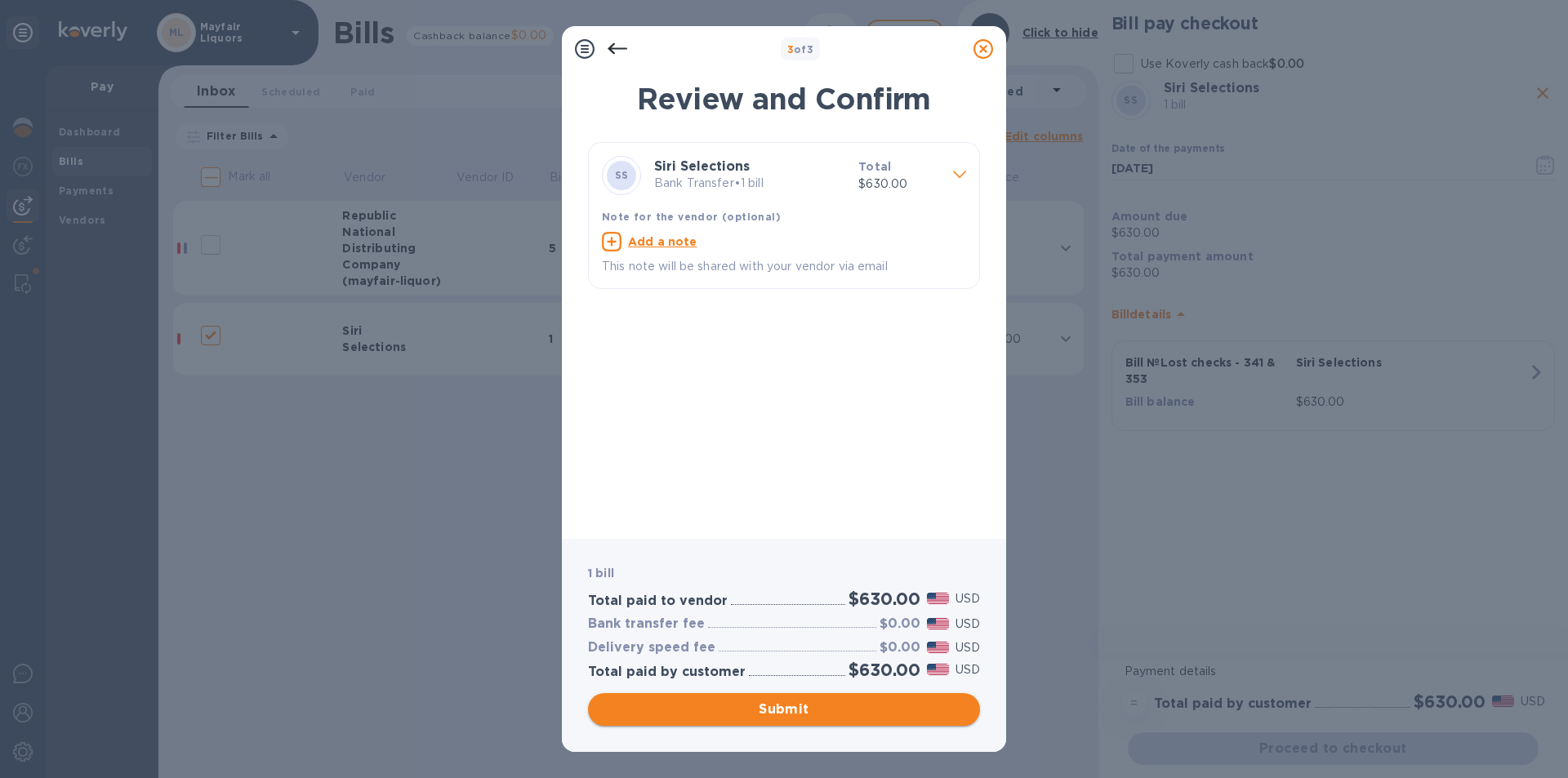
click at [781, 711] on span "Submit" at bounding box center [784, 709] width 366 height 20
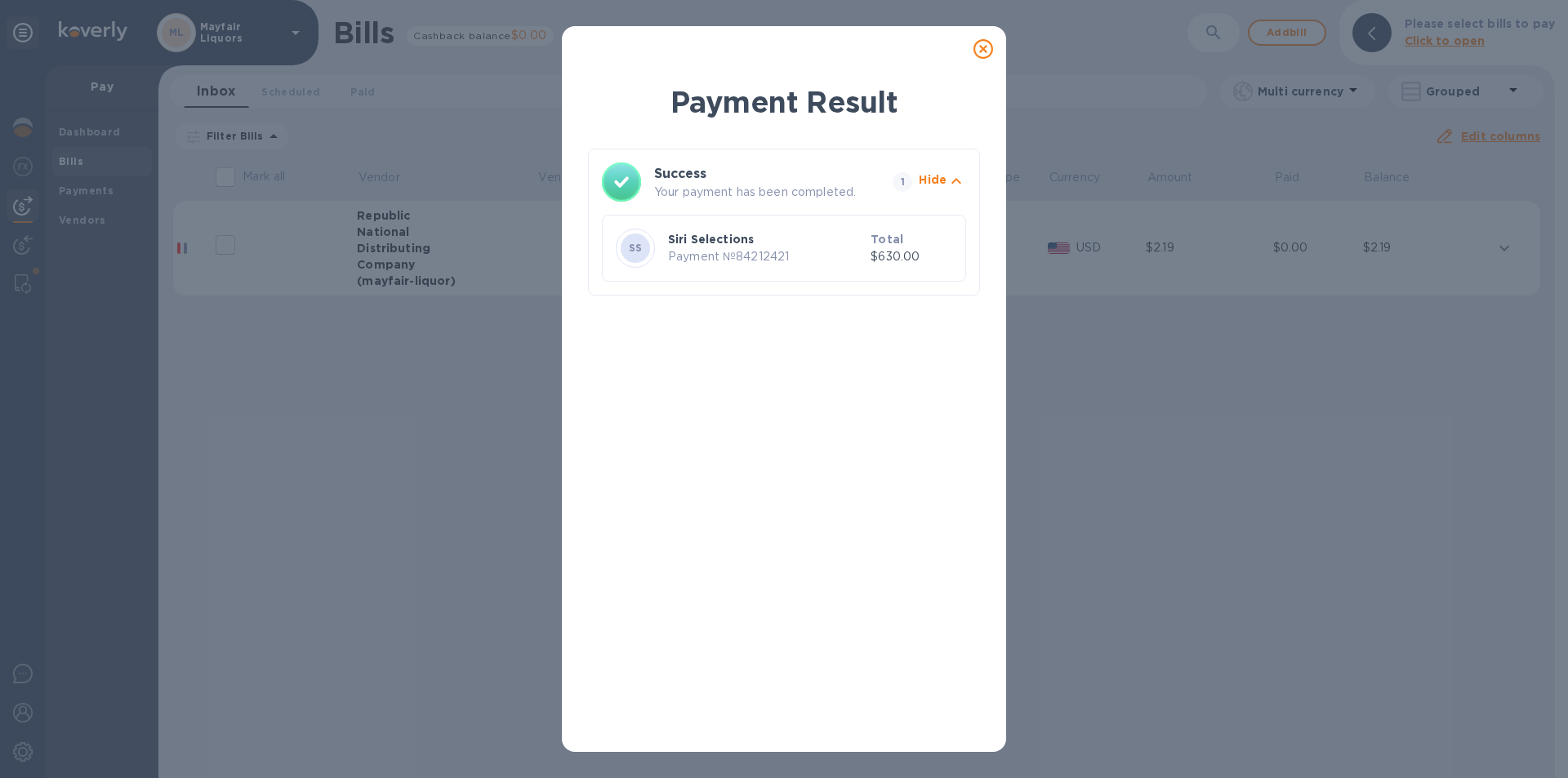
click at [987, 35] on div at bounding box center [983, 49] width 32 height 32
click at [981, 53] on icon at bounding box center [983, 49] width 20 height 20
